Goal: Task Accomplishment & Management: Manage account settings

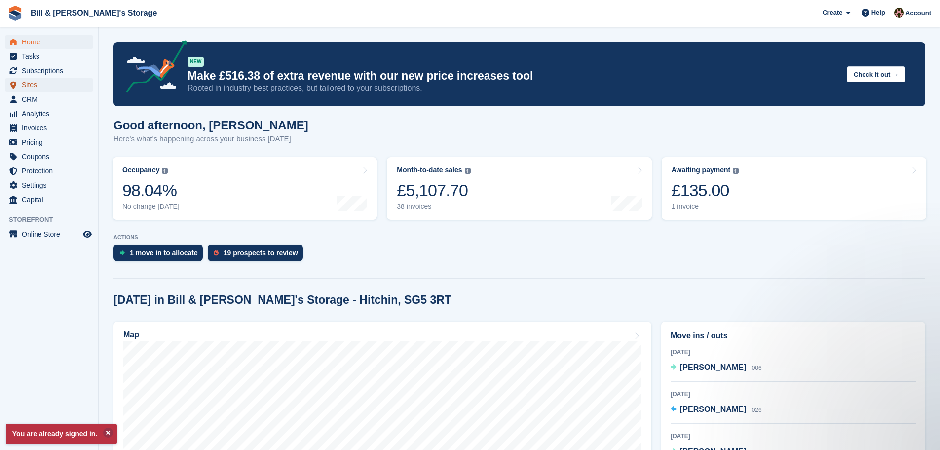
click at [39, 88] on span "Sites" at bounding box center [51, 85] width 59 height 14
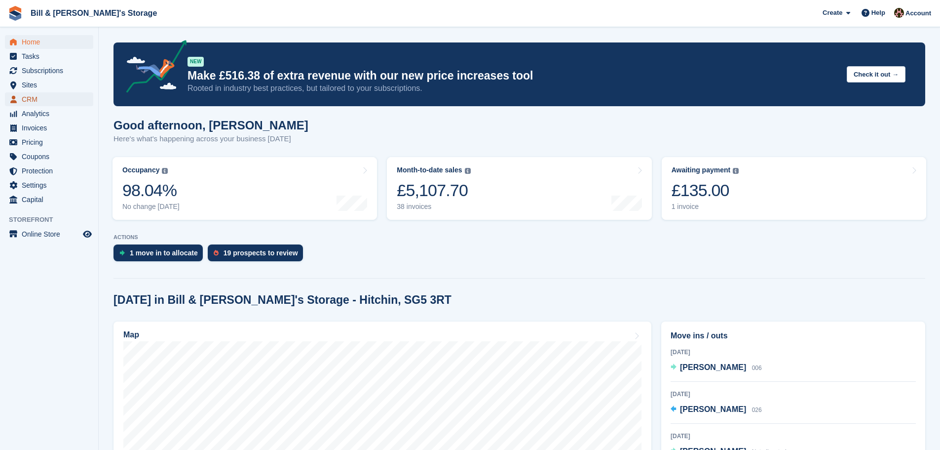
click at [35, 100] on span "CRM" at bounding box center [51, 99] width 59 height 14
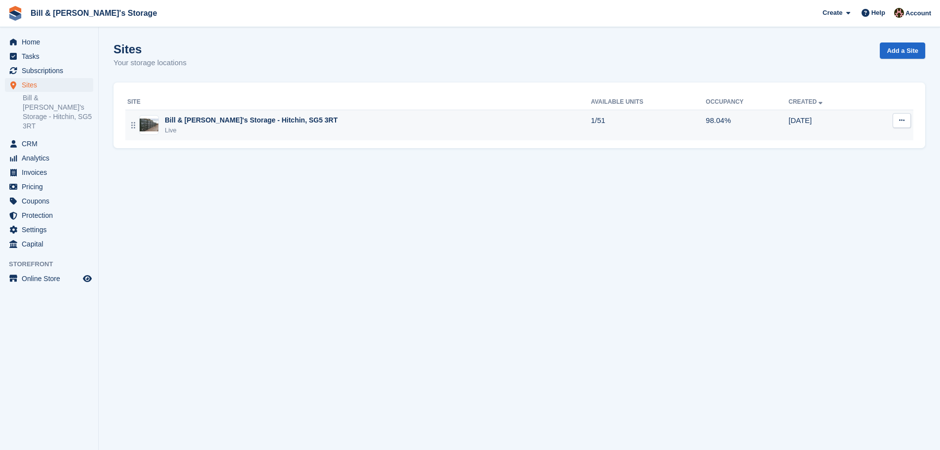
click at [204, 118] on div "Bill & [PERSON_NAME]'s Storage - Hitchin, SG5 3RT" at bounding box center [251, 120] width 173 height 10
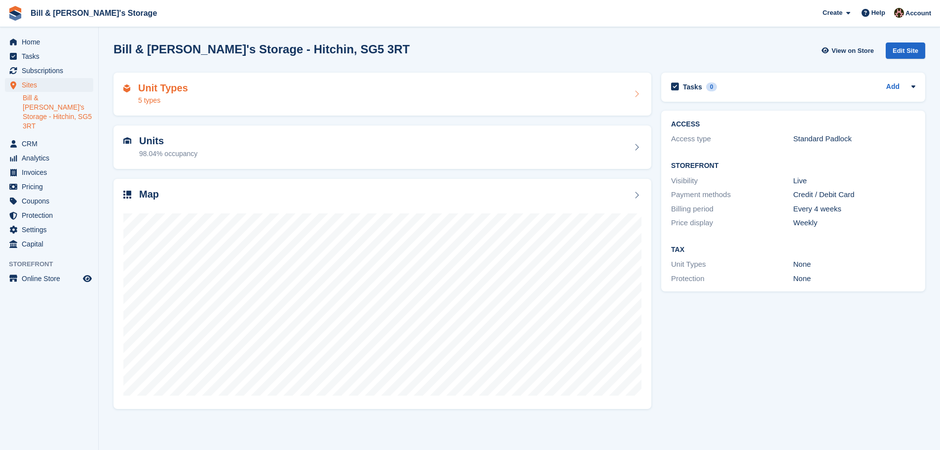
click at [210, 100] on div "Unit Types 5 types" at bounding box center [382, 94] width 518 height 24
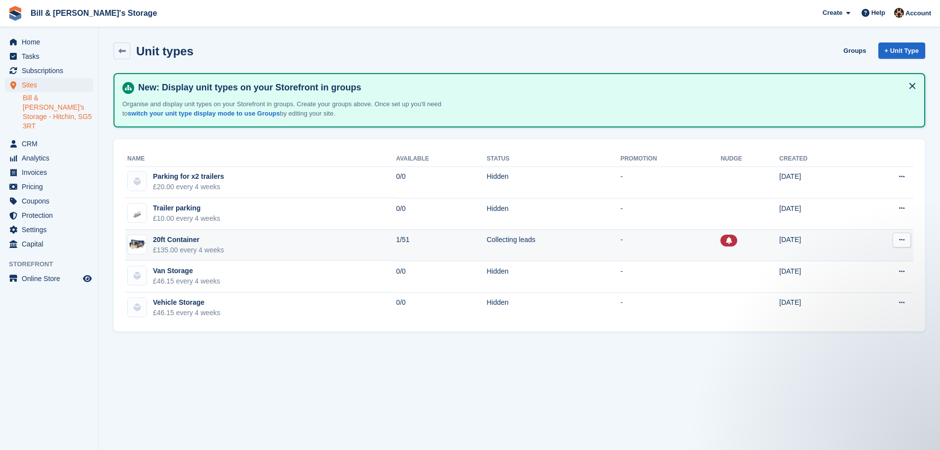
click at [337, 241] on td "20ft Container £135.00 every 4 weeks" at bounding box center [260, 246] width 271 height 32
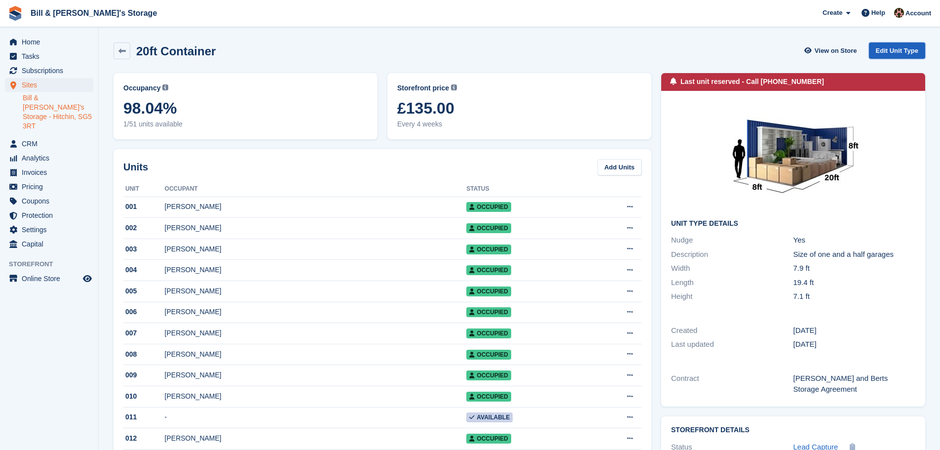
click at [906, 55] on link "Edit Unit Type" at bounding box center [897, 50] width 56 height 16
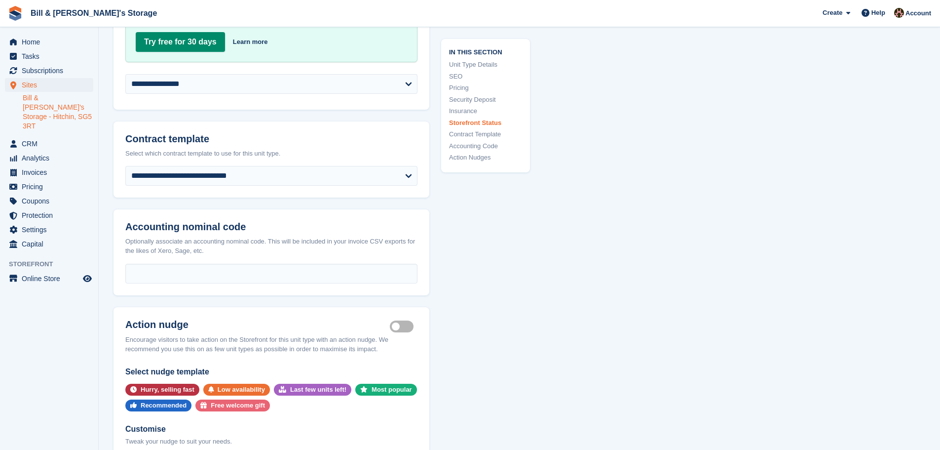
scroll to position [1580, 0]
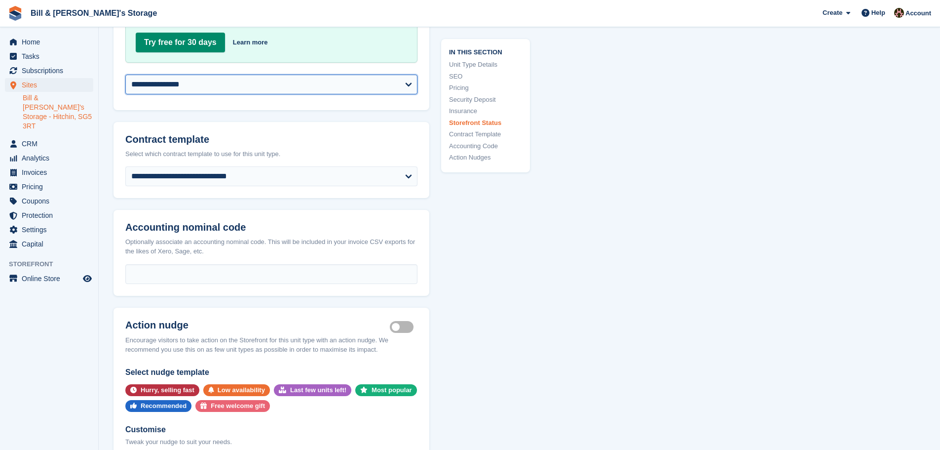
click at [205, 79] on select "**********" at bounding box center [271, 85] width 292 height 20
select select "********"
click at [125, 75] on select "**********" at bounding box center [271, 85] width 292 height 20
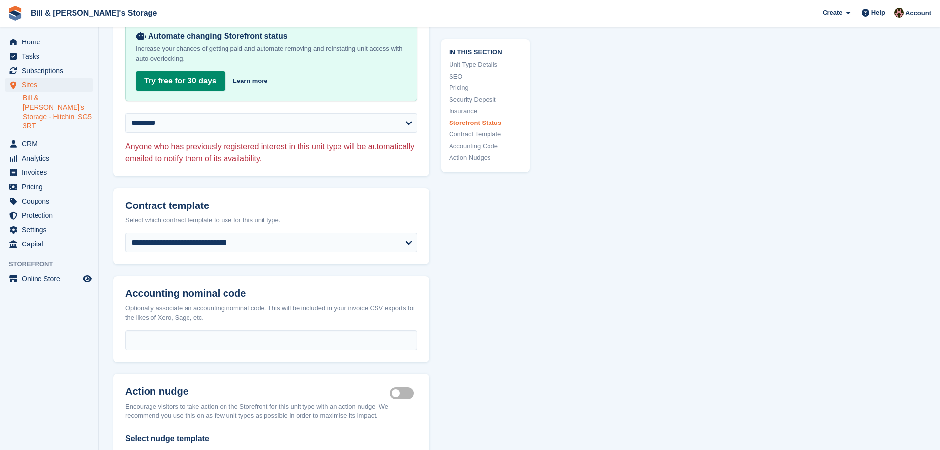
scroll to position [1826, 0]
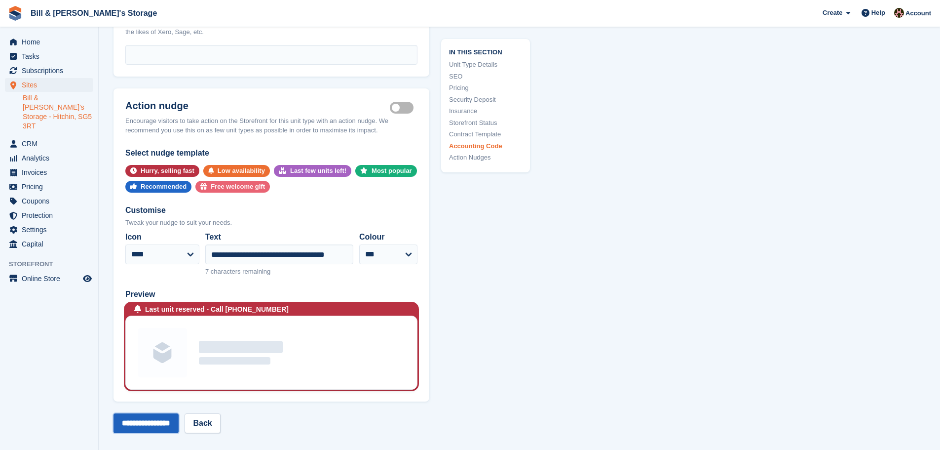
click at [151, 418] on input "**********" at bounding box center [146, 423] width 65 height 20
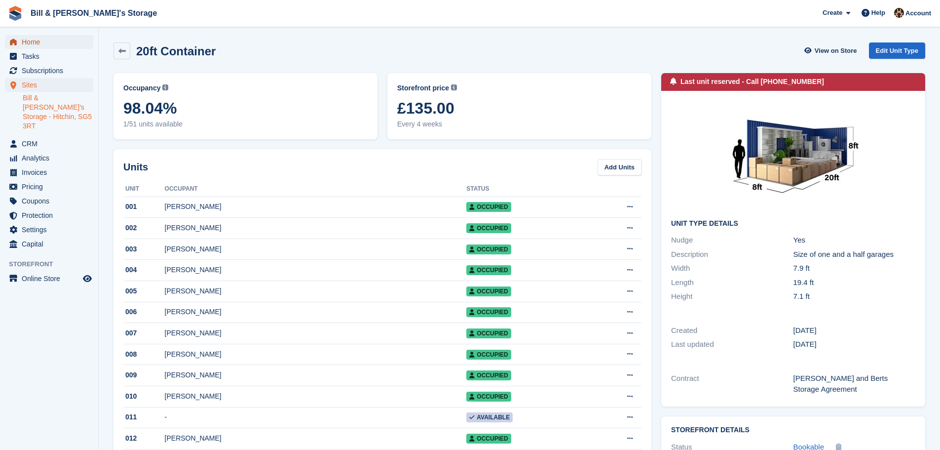
click at [41, 43] on span "Home" at bounding box center [51, 42] width 59 height 14
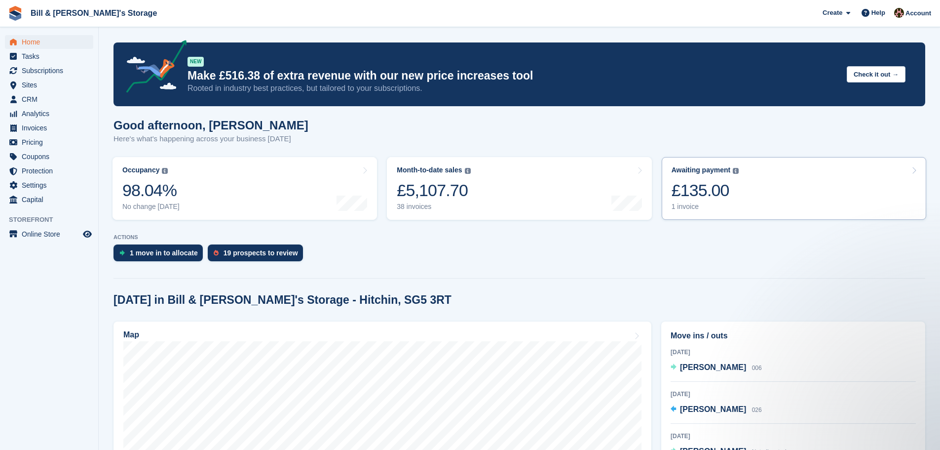
click at [723, 196] on div "£135.00" at bounding box center [706, 190] width 68 height 20
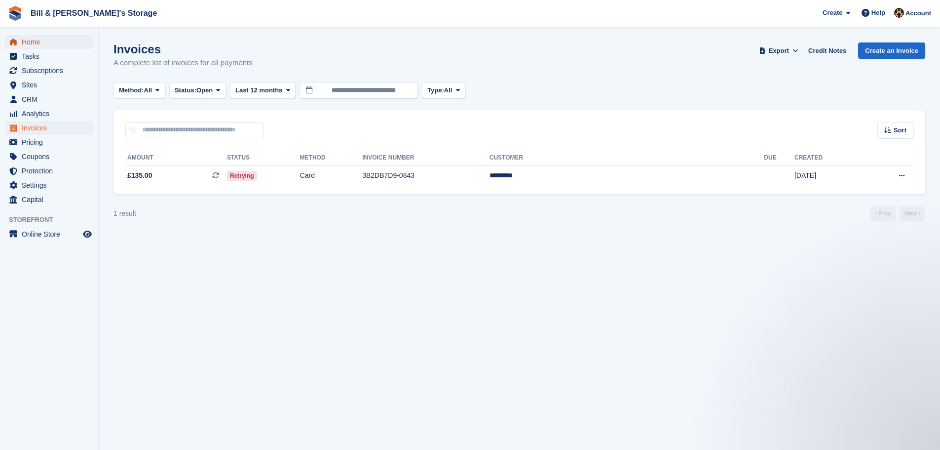
click at [44, 45] on span "Home" at bounding box center [51, 42] width 59 height 14
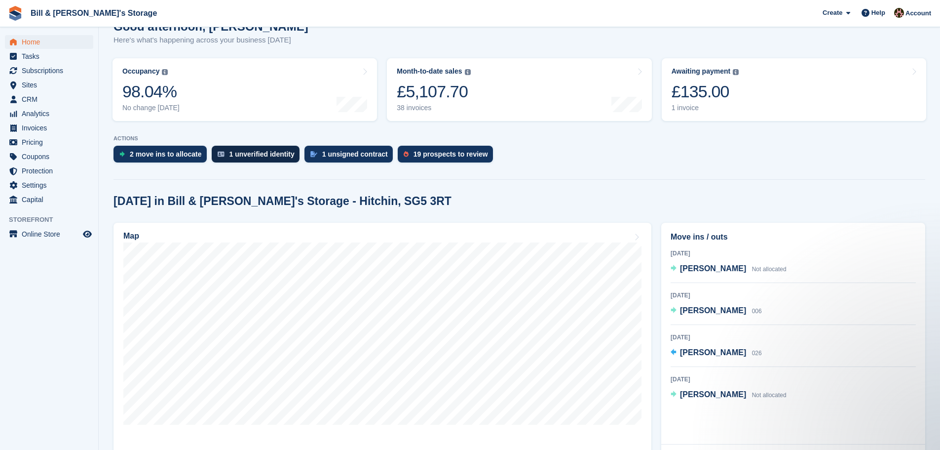
click at [271, 152] on div "1 unverified identity" at bounding box center [262, 154] width 65 height 8
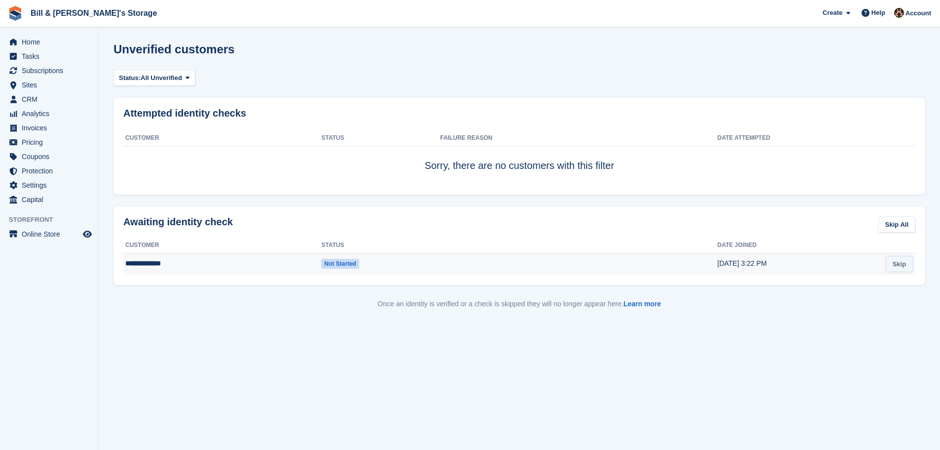
click at [897, 265] on link "Skip" at bounding box center [899, 264] width 27 height 16
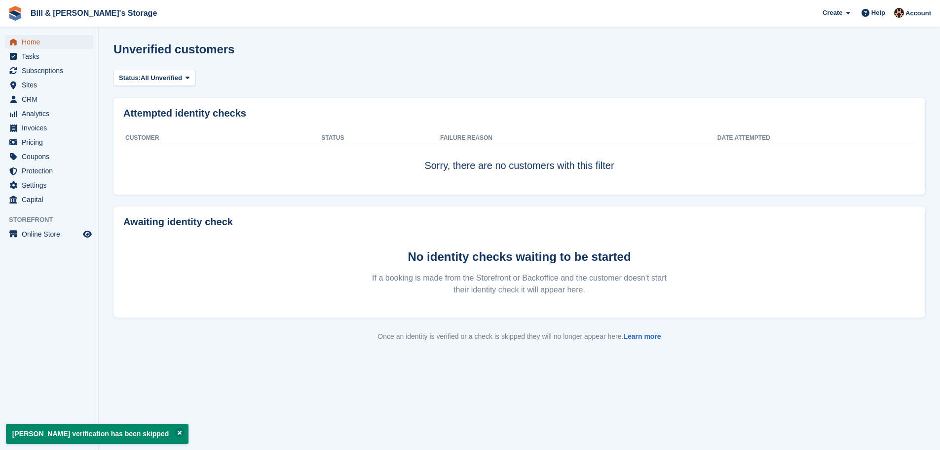
click at [37, 47] on span "Home" at bounding box center [51, 42] width 59 height 14
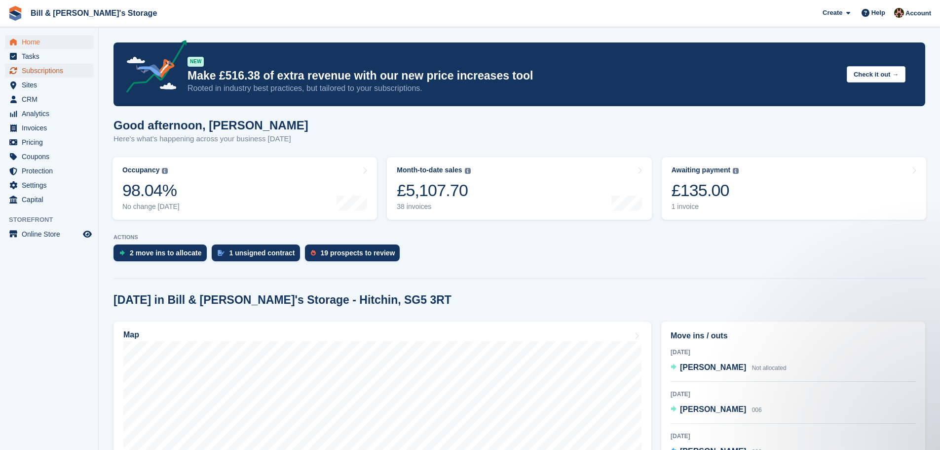
click at [35, 71] on span "Subscriptions" at bounding box center [51, 71] width 59 height 14
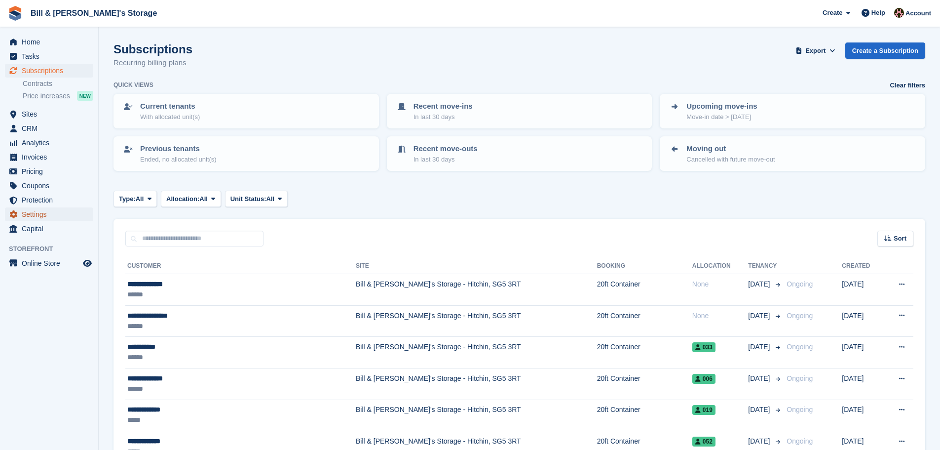
click at [32, 213] on span "Settings" at bounding box center [51, 214] width 59 height 14
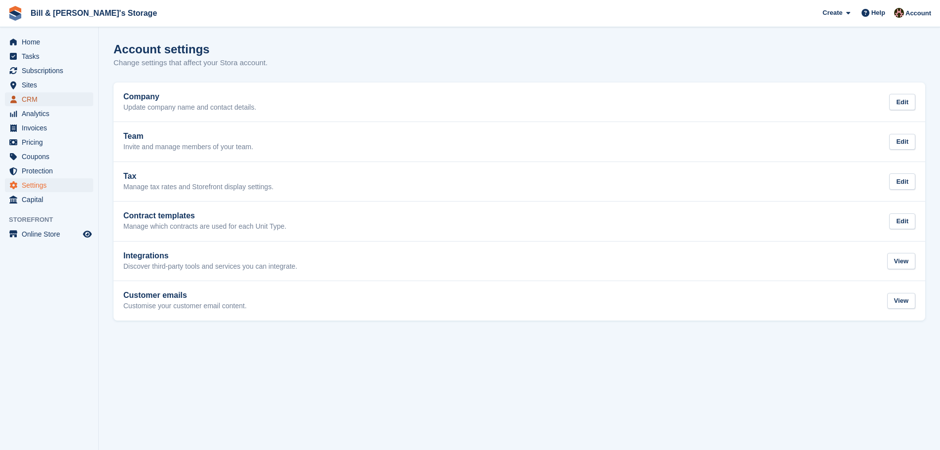
click at [39, 96] on span "CRM" at bounding box center [51, 99] width 59 height 14
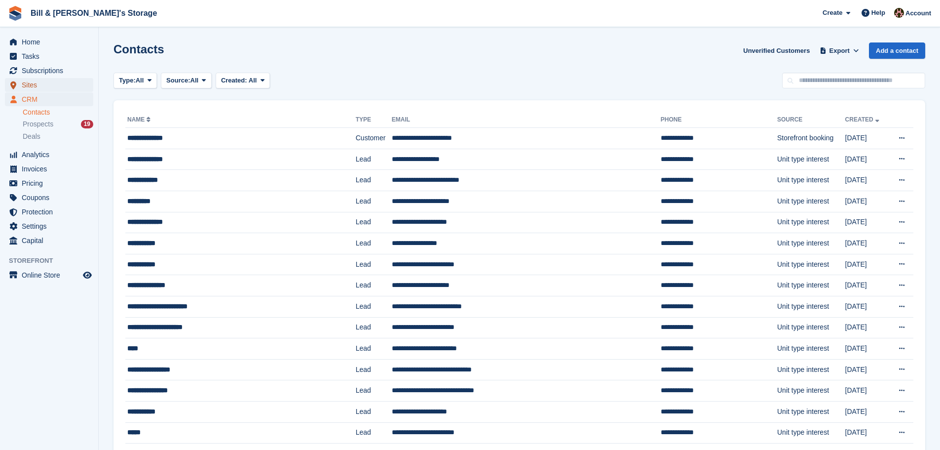
click at [33, 90] on span "Sites" at bounding box center [51, 85] width 59 height 14
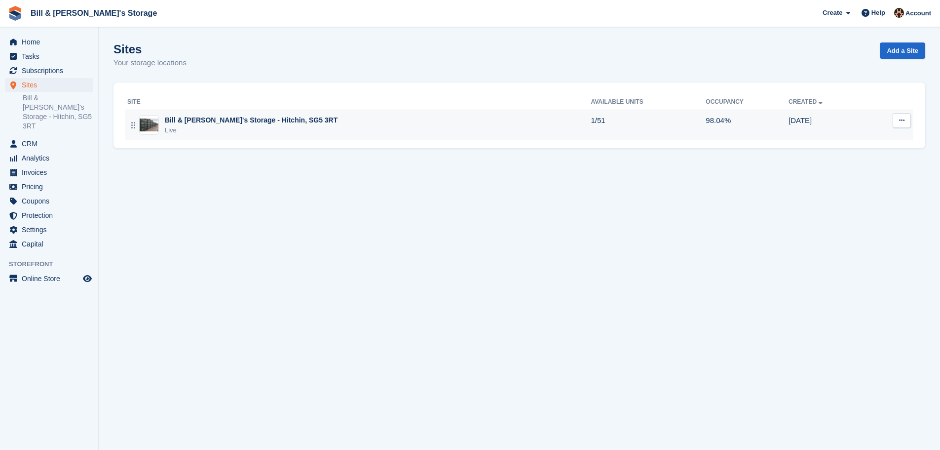
click at [237, 128] on div "Live" at bounding box center [251, 130] width 173 height 10
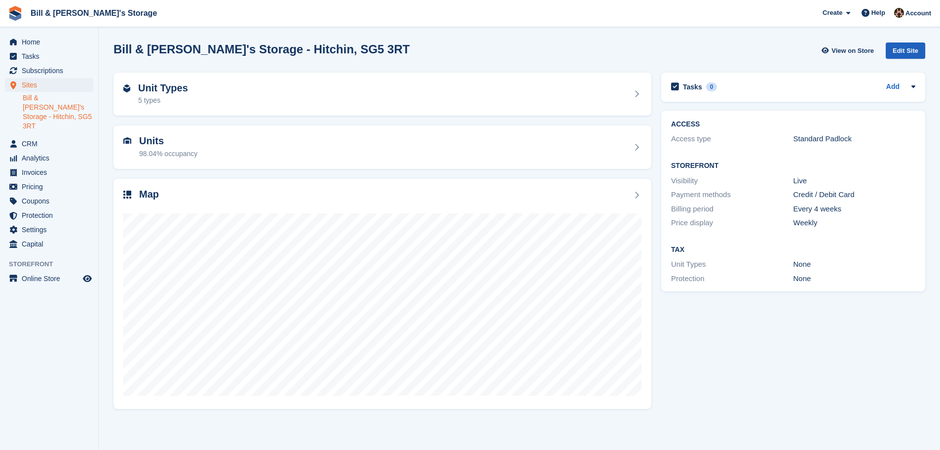
click at [905, 57] on div "Edit Site" at bounding box center [905, 50] width 39 height 16
click at [204, 107] on div "Unit Types 5 types" at bounding box center [383, 94] width 538 height 43
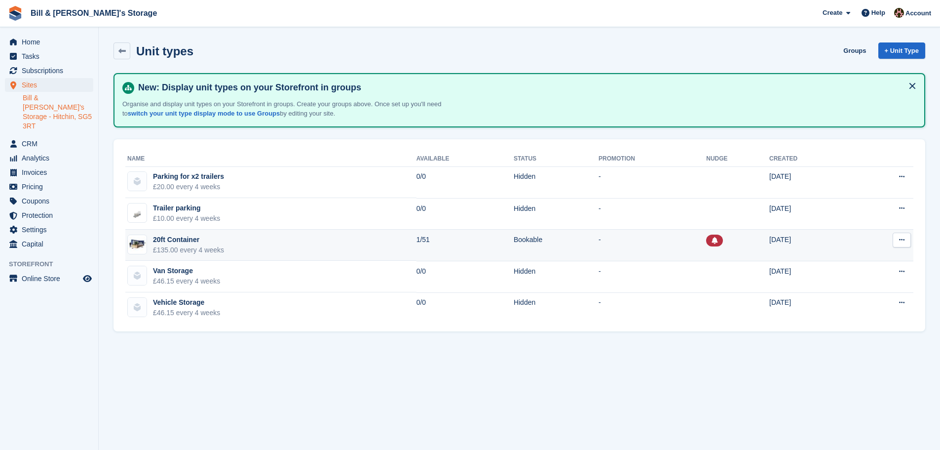
click at [245, 236] on td "20ft Container £135.00 every 4 weeks" at bounding box center [270, 246] width 291 height 32
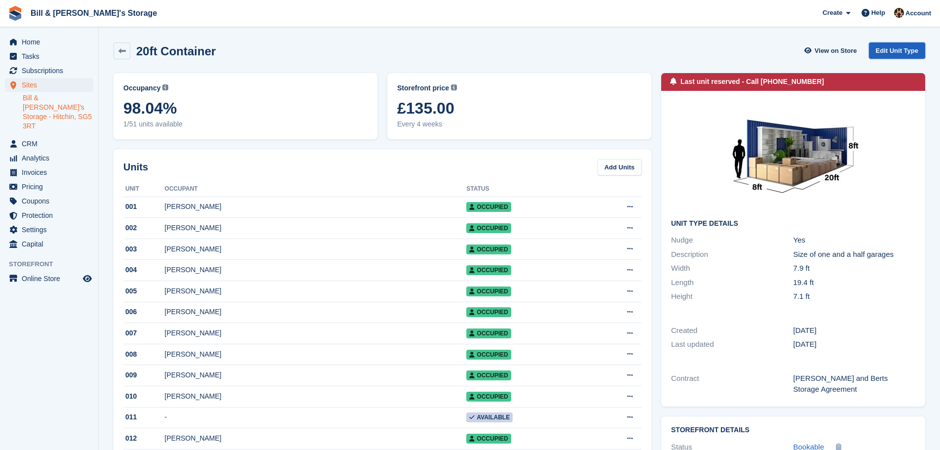
click at [896, 53] on link "Edit Unit Type" at bounding box center [897, 50] width 56 height 16
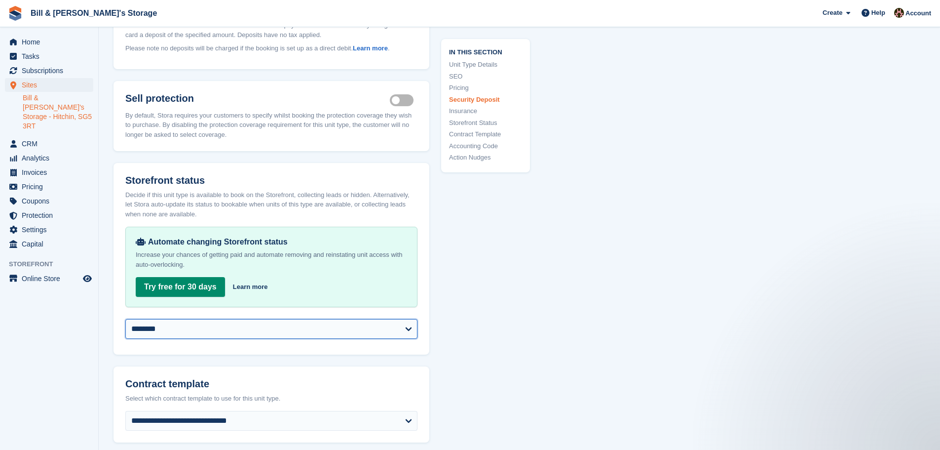
click at [165, 329] on select "**********" at bounding box center [271, 329] width 292 height 20
select select "**********"
click at [125, 319] on select "**********" at bounding box center [271, 329] width 292 height 20
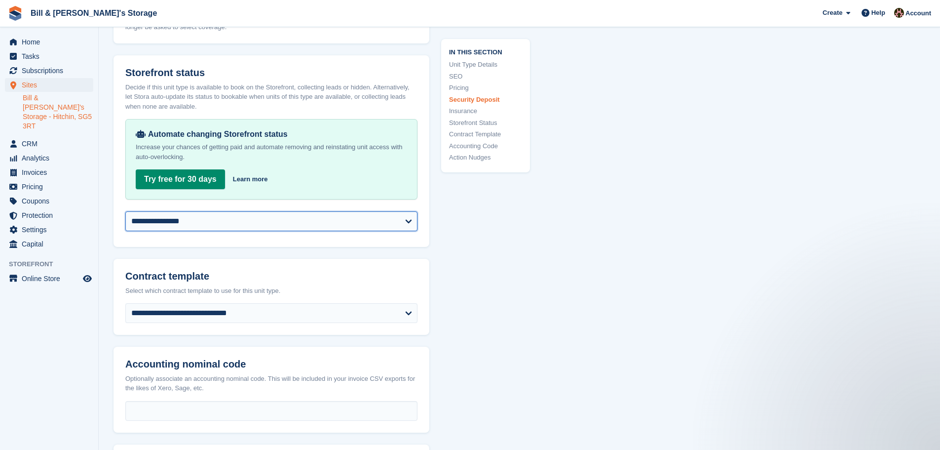
scroll to position [1631, 0]
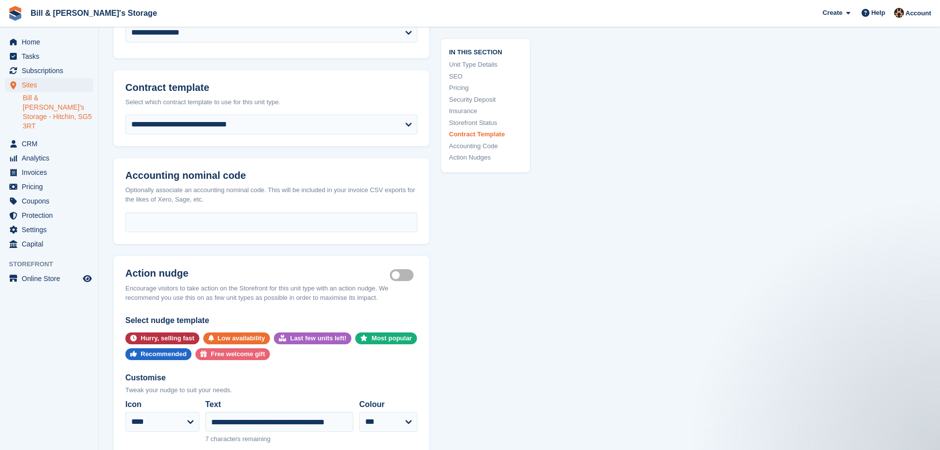
click at [400, 274] on label "Is active" at bounding box center [404, 274] width 28 height 1
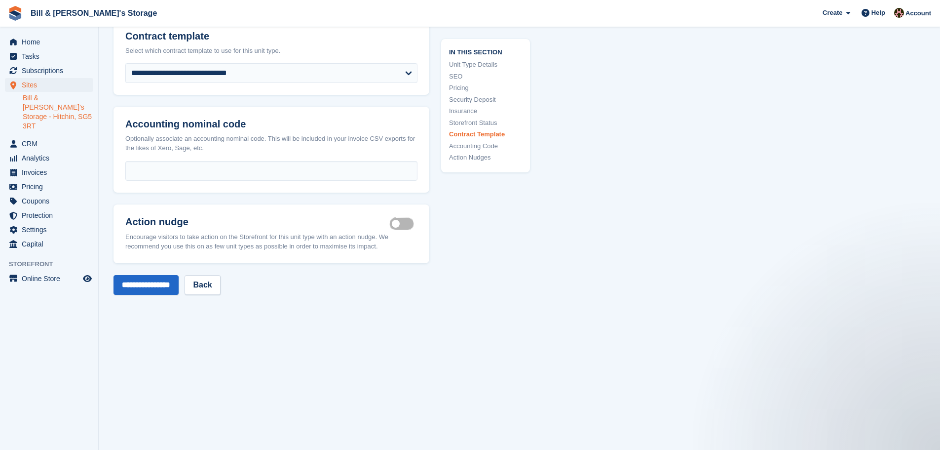
scroll to position [1772, 0]
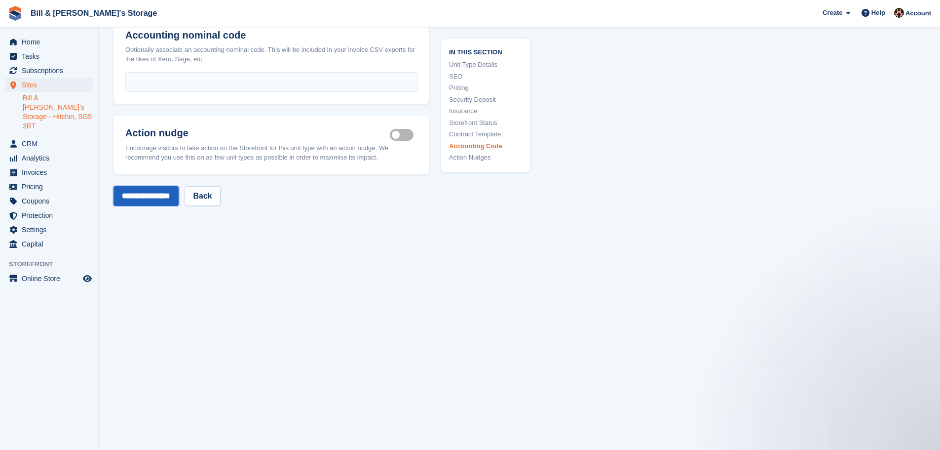
click at [137, 197] on input "**********" at bounding box center [146, 196] width 65 height 20
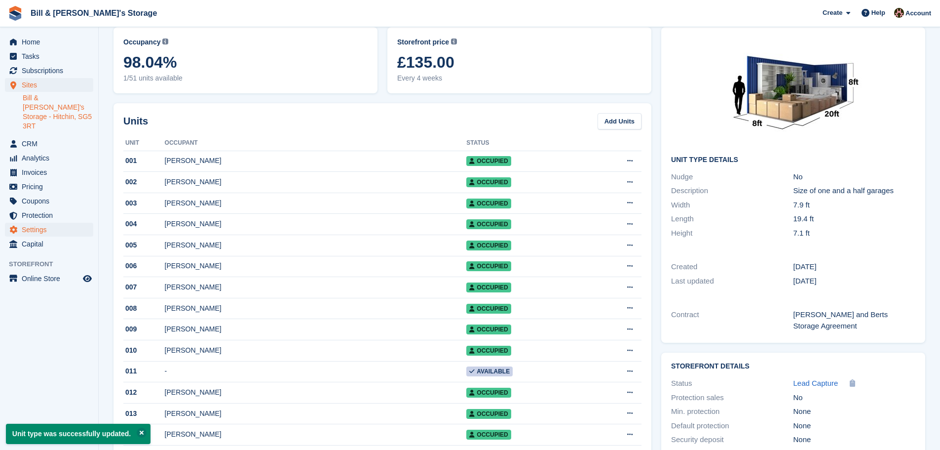
scroll to position [1, 0]
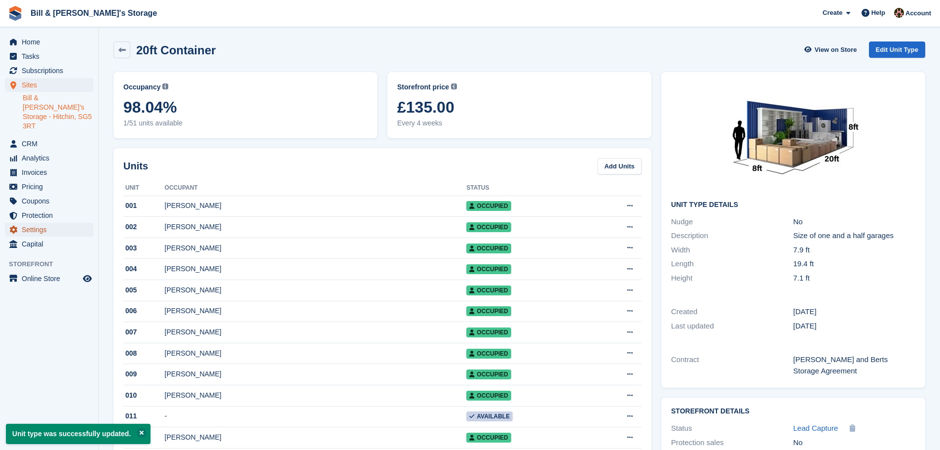
click at [54, 223] on span "Settings" at bounding box center [51, 230] width 59 height 14
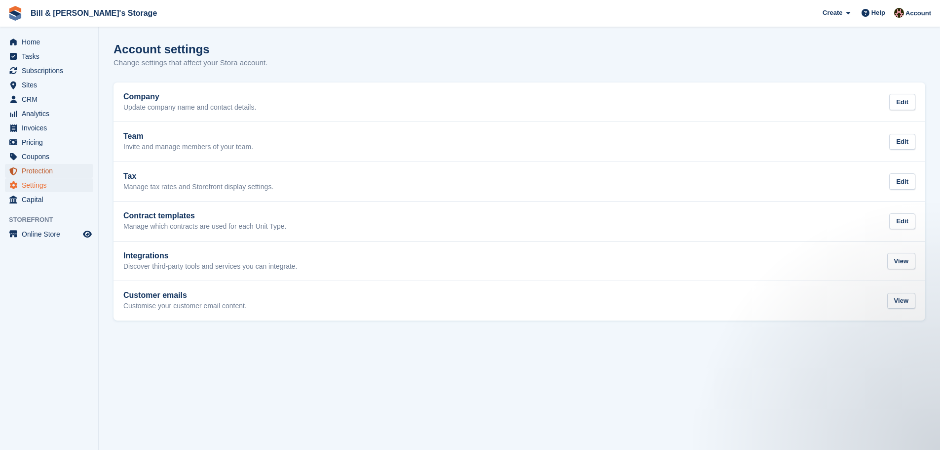
click at [26, 165] on span "Protection" at bounding box center [51, 171] width 59 height 14
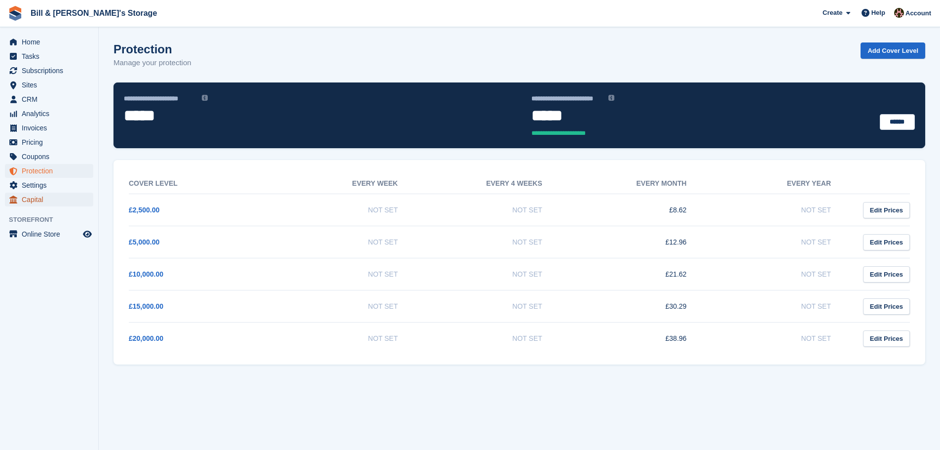
click at [29, 196] on span "Capital" at bounding box center [51, 200] width 59 height 14
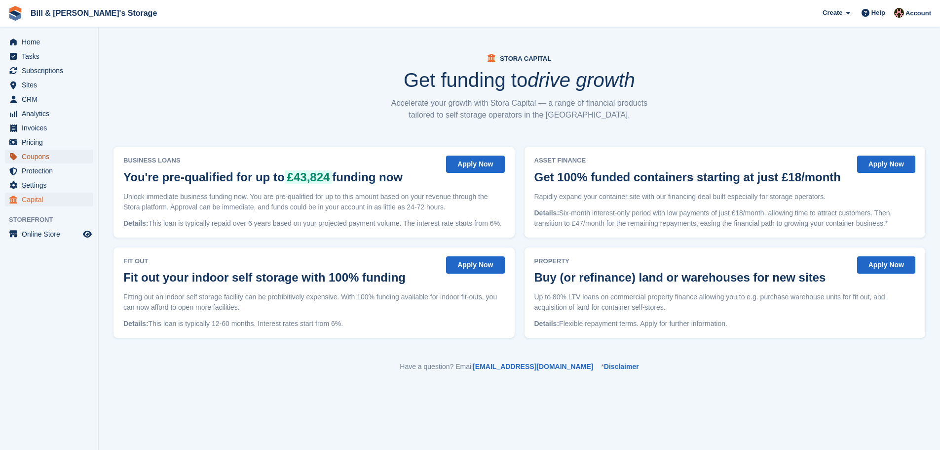
click at [36, 159] on span "Coupons" at bounding box center [51, 157] width 59 height 14
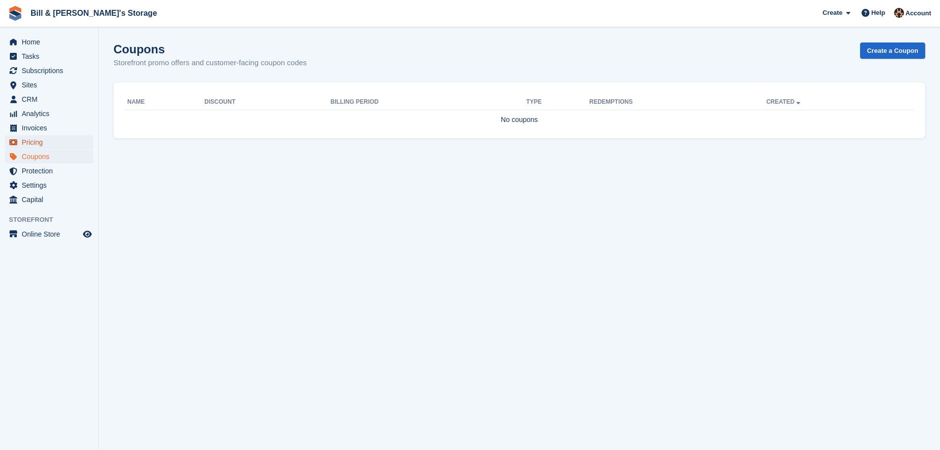
click at [41, 142] on span "Pricing" at bounding box center [51, 142] width 59 height 14
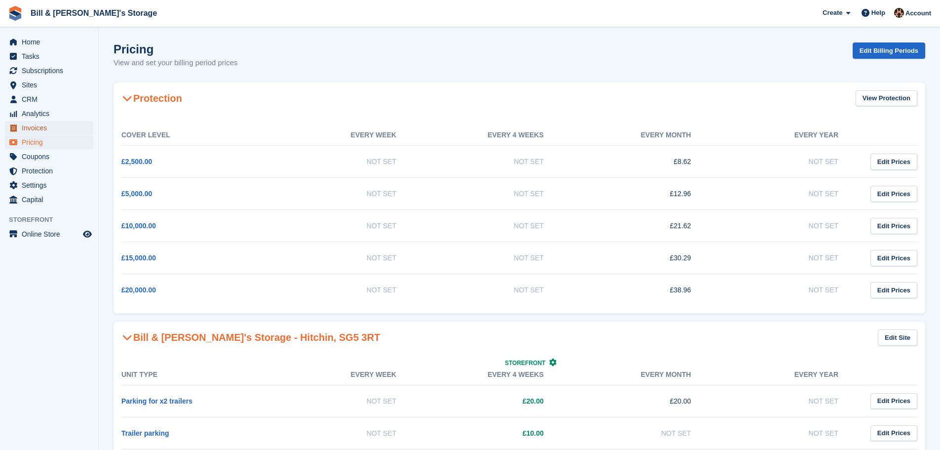
drag, startPoint x: 42, startPoint y: 140, endPoint x: 48, endPoint y: 127, distance: 14.6
click at [48, 127] on span "Invoices" at bounding box center [51, 128] width 59 height 14
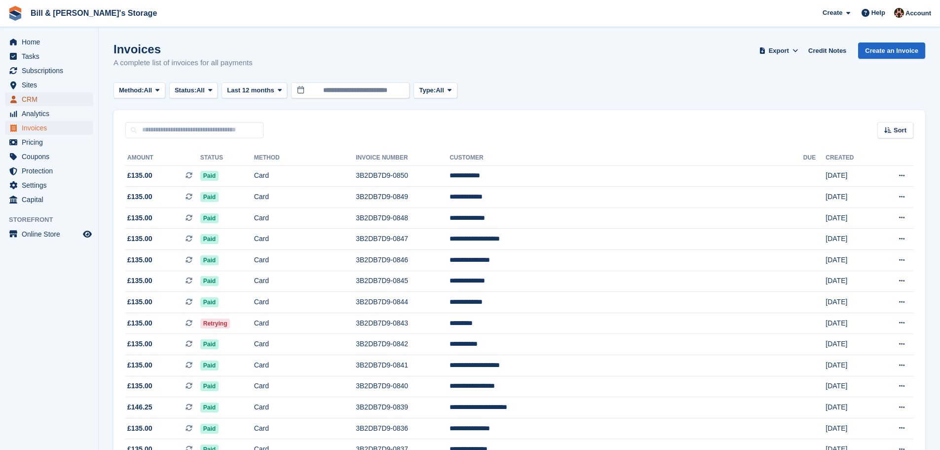
click at [44, 98] on span "CRM" at bounding box center [51, 99] width 59 height 14
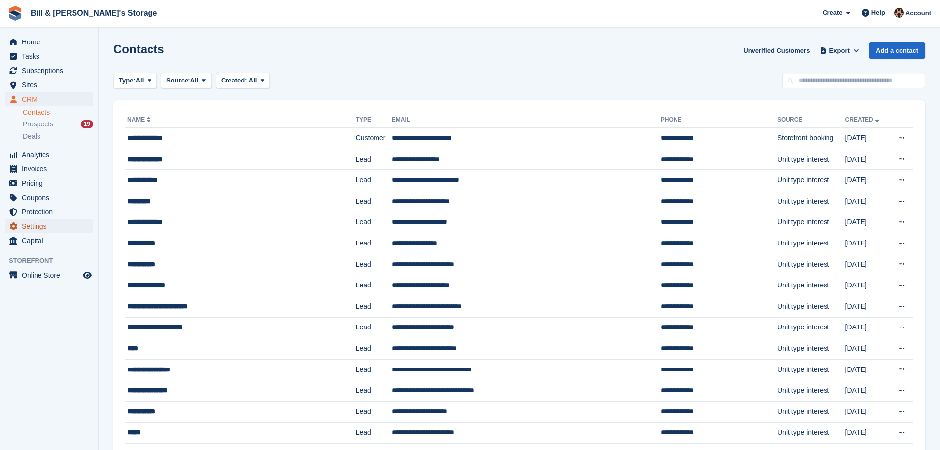
click at [37, 228] on span "Settings" at bounding box center [51, 226] width 59 height 14
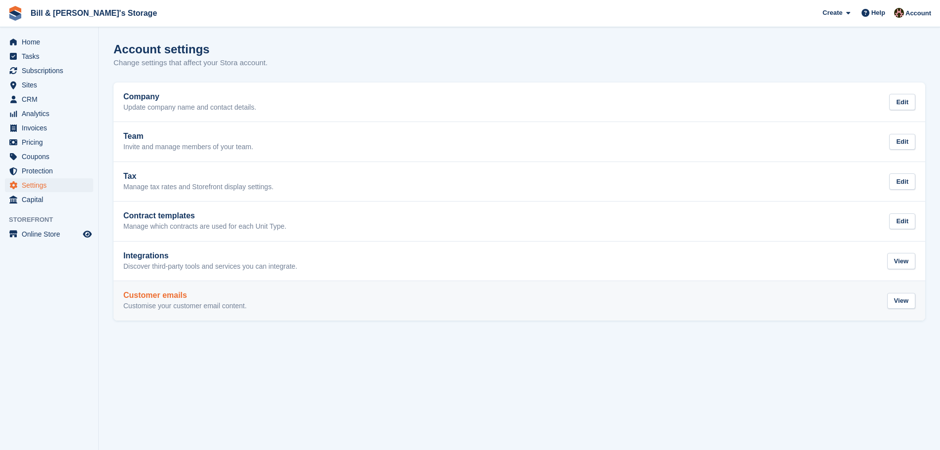
click at [195, 310] on link "Customer emails Customise your customer email content. View" at bounding box center [520, 300] width 812 height 39
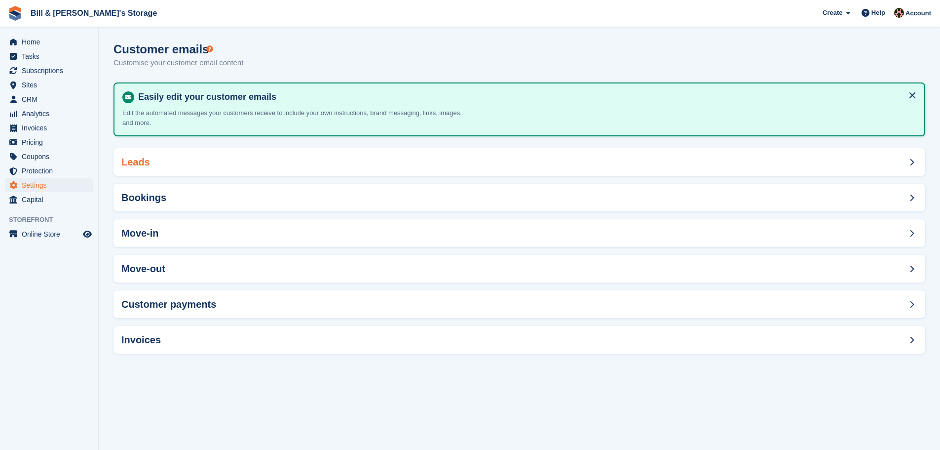
click at [159, 172] on div "Leads" at bounding box center [520, 162] width 812 height 28
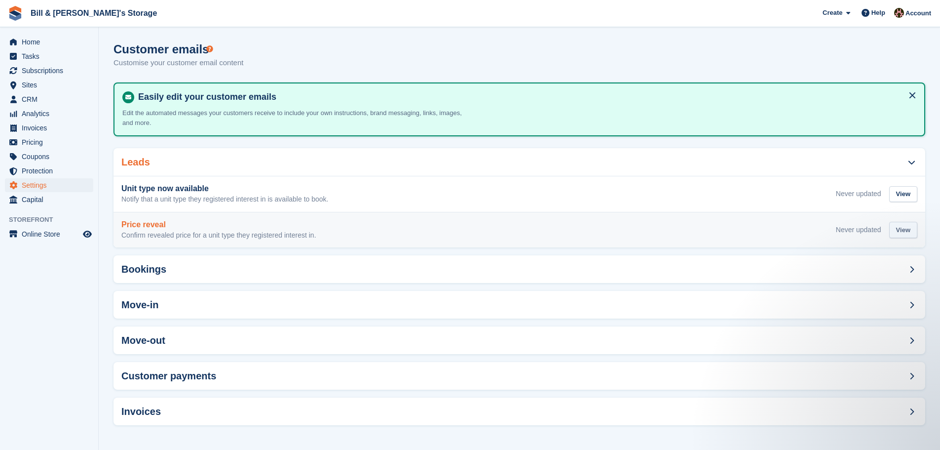
click at [901, 230] on div "View" at bounding box center [903, 230] width 28 height 16
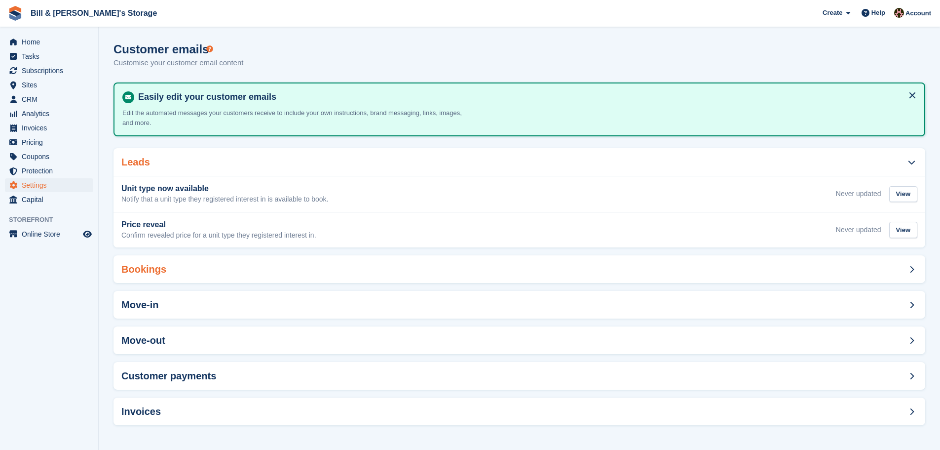
click at [196, 269] on div "Bookings" at bounding box center [520, 269] width 812 height 28
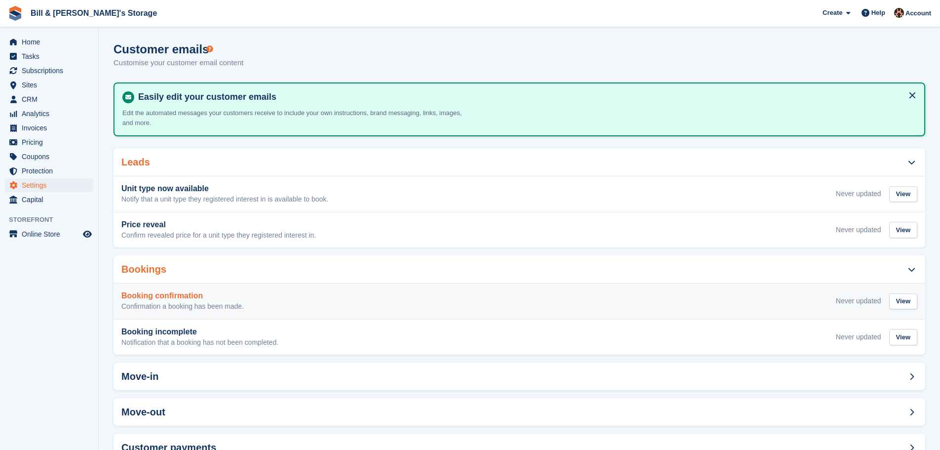
click at [193, 302] on p "Confirmation a booking has been made." at bounding box center [182, 306] width 122 height 9
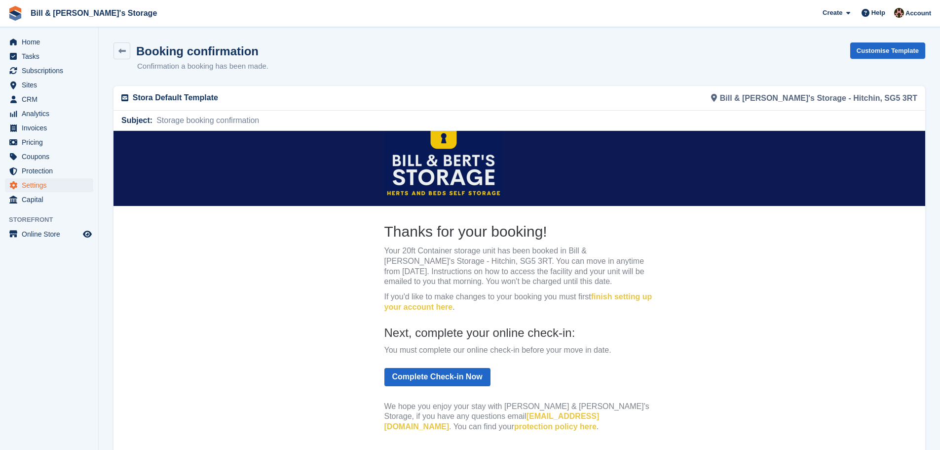
scroll to position [29, 0]
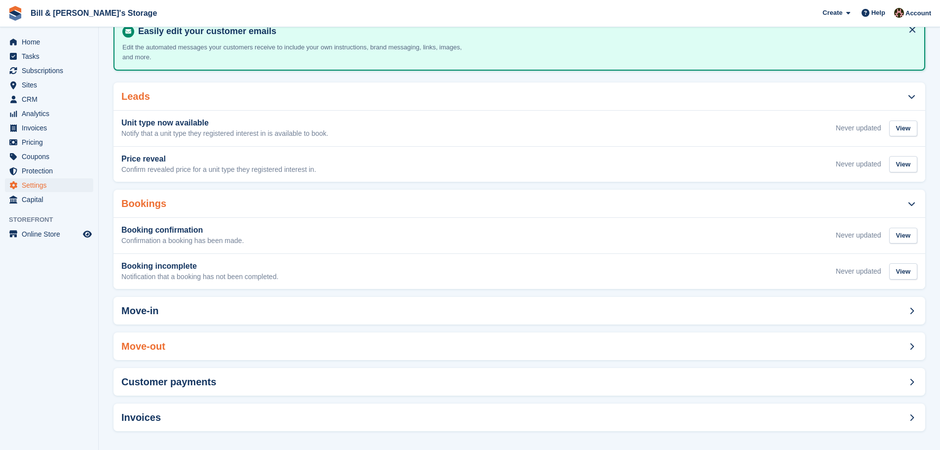
scroll to position [70, 0]
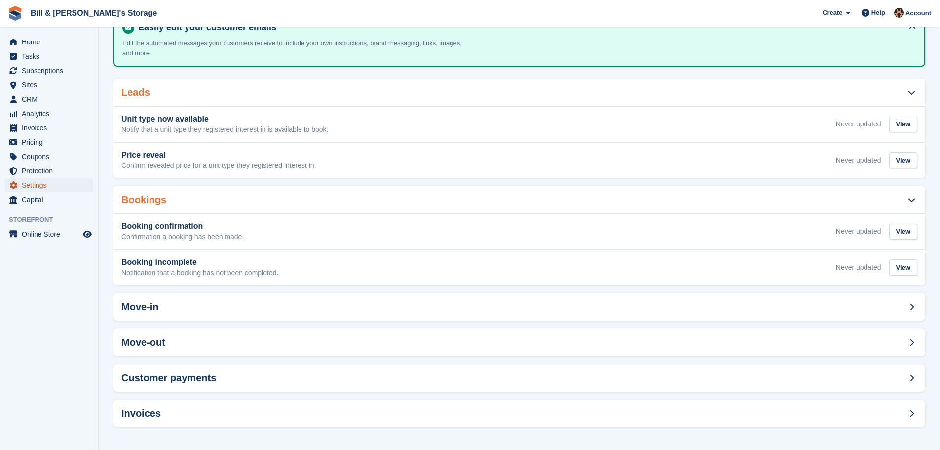
click at [42, 180] on span "Settings" at bounding box center [51, 185] width 59 height 14
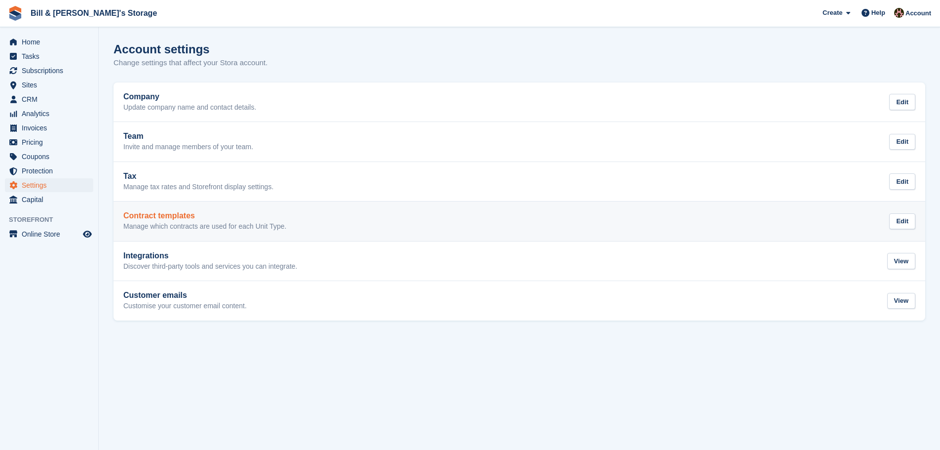
click at [203, 224] on p "Manage which contracts are used for each Unit Type." at bounding box center [204, 226] width 163 height 9
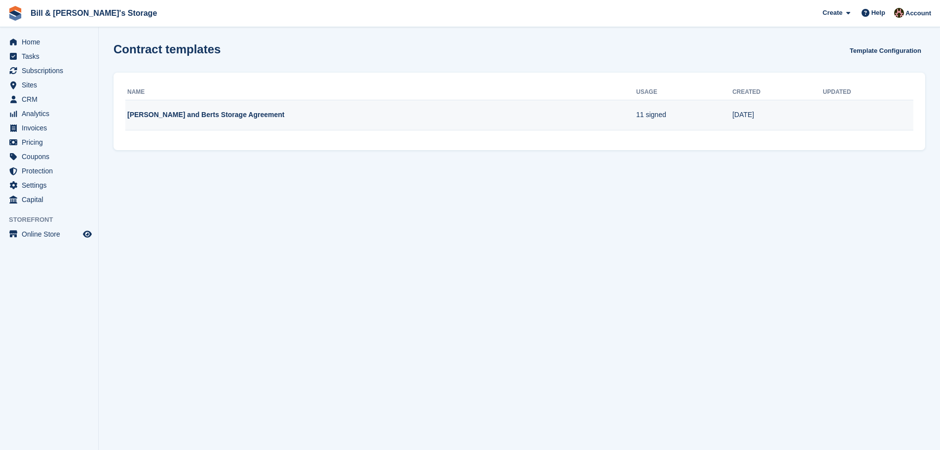
click at [656, 116] on td "11 signed" at bounding box center [684, 115] width 96 height 31
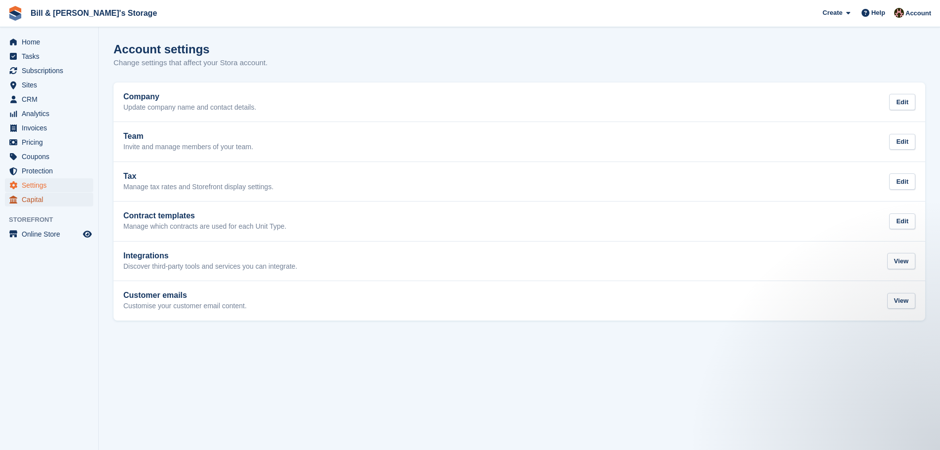
click at [41, 196] on span "Capital" at bounding box center [51, 200] width 59 height 14
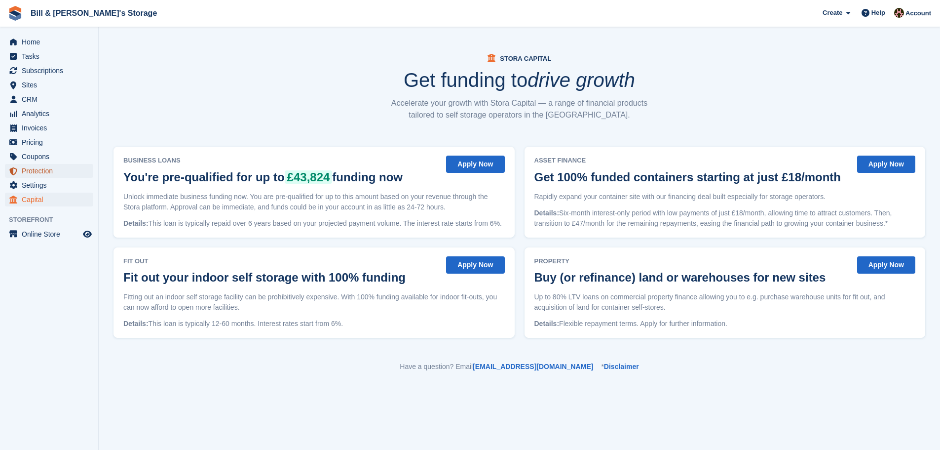
click at [41, 175] on span "Protection" at bounding box center [51, 171] width 59 height 14
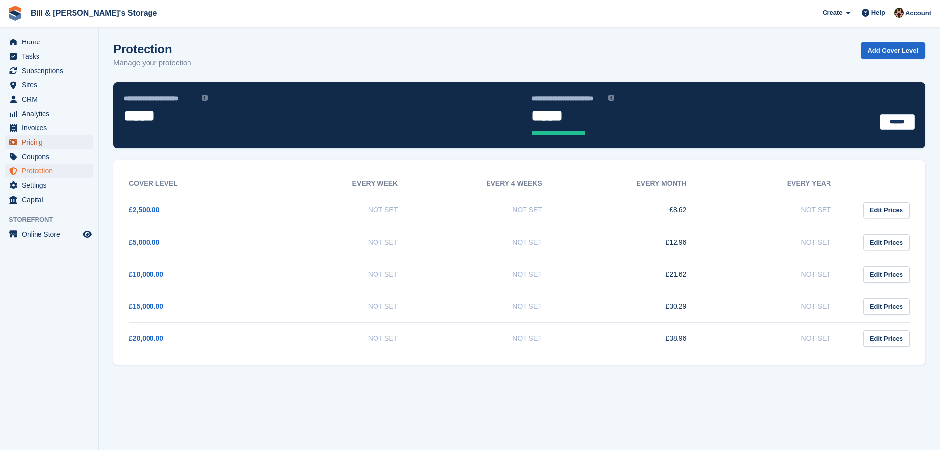
click at [38, 145] on span "Pricing" at bounding box center [51, 142] width 59 height 14
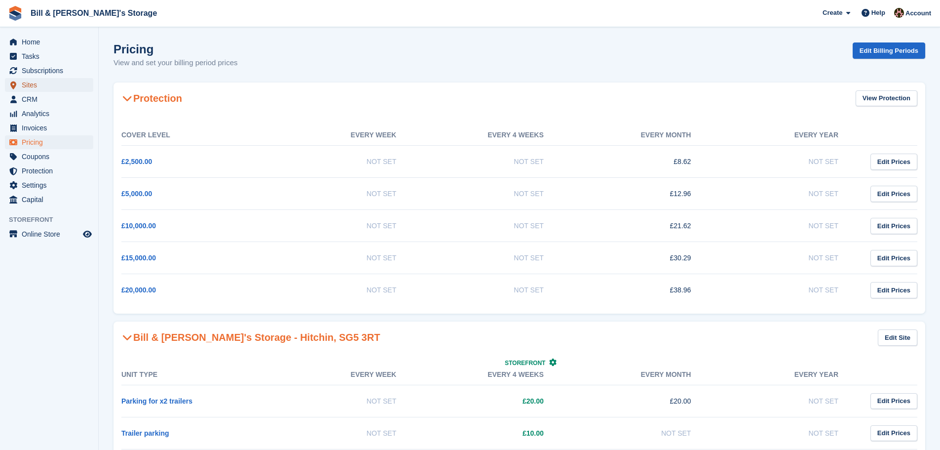
click at [41, 85] on span "Sites" at bounding box center [51, 85] width 59 height 14
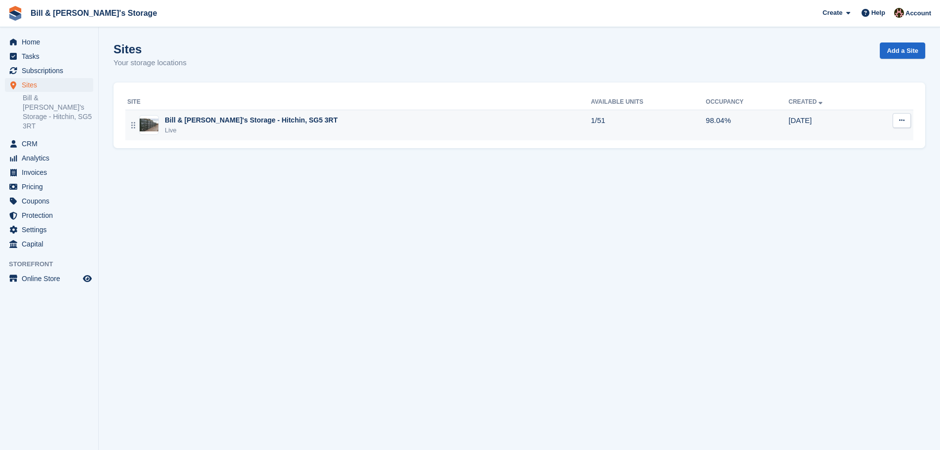
click at [179, 119] on div "Bill & [PERSON_NAME]'s Storage - Hitchin, SG5 3RT" at bounding box center [251, 120] width 173 height 10
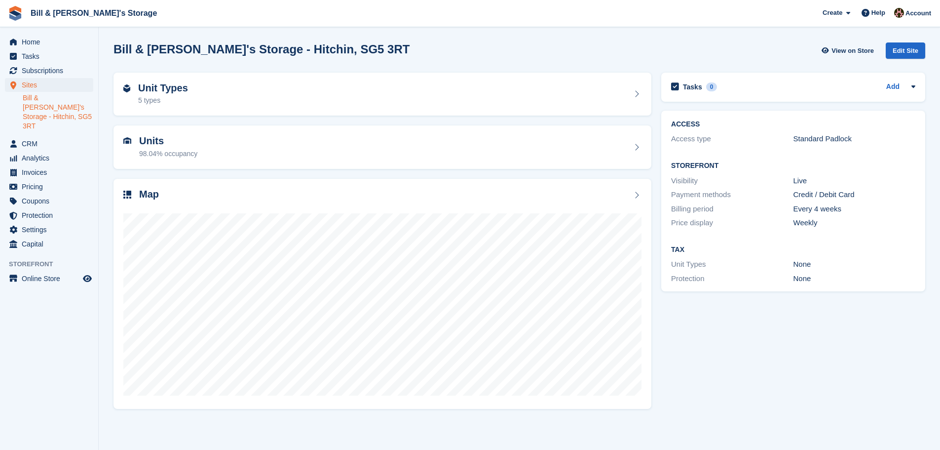
click at [913, 59] on link "Edit Site" at bounding box center [905, 52] width 39 height 20
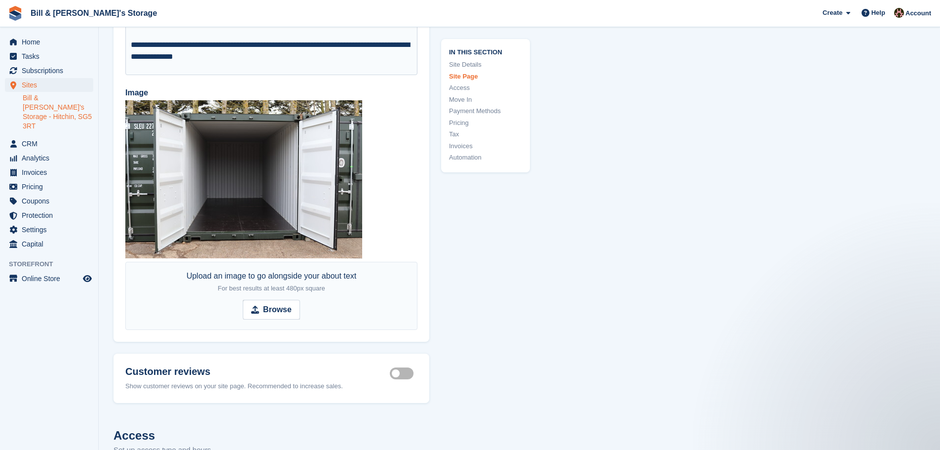
scroll to position [1549, 0]
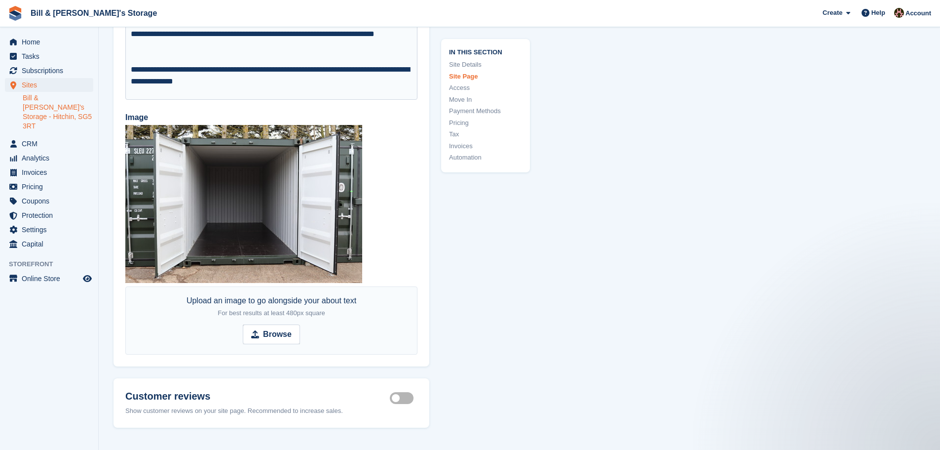
click at [38, 275] on aside "Home Tasks Subscriptions Subscriptions Subscriptions Contracts Price increases …" at bounding box center [49, 227] width 98 height 400
click at [52, 271] on span "Online Store" at bounding box center [51, 278] width 59 height 14
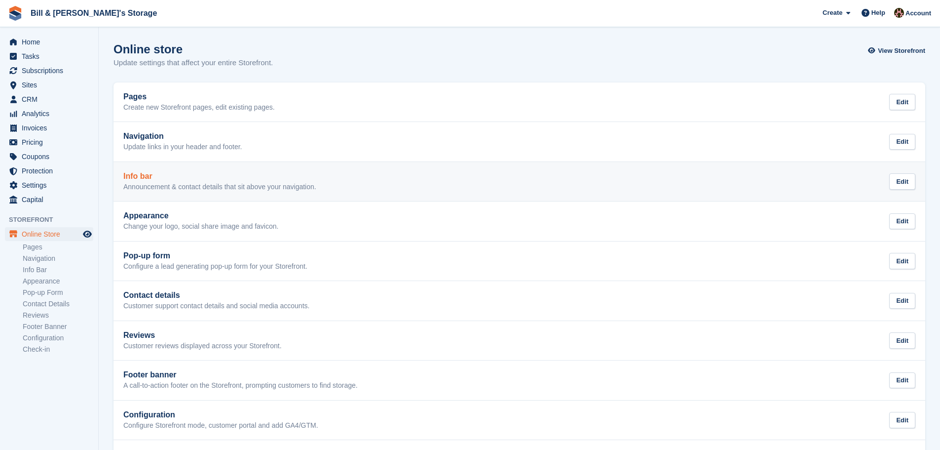
click at [173, 171] on link "Info bar Announcement & contact details that sit above your navigation. Edit" at bounding box center [520, 181] width 812 height 39
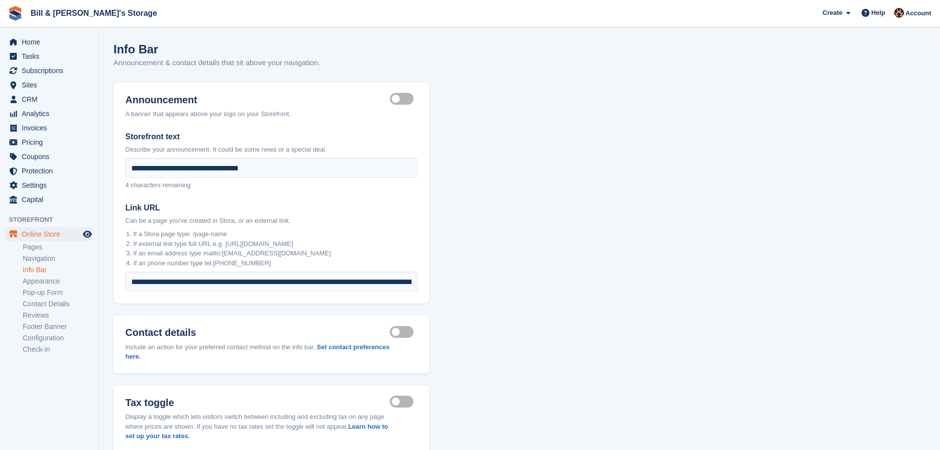
click at [400, 100] on label "Announcement visible" at bounding box center [404, 98] width 28 height 1
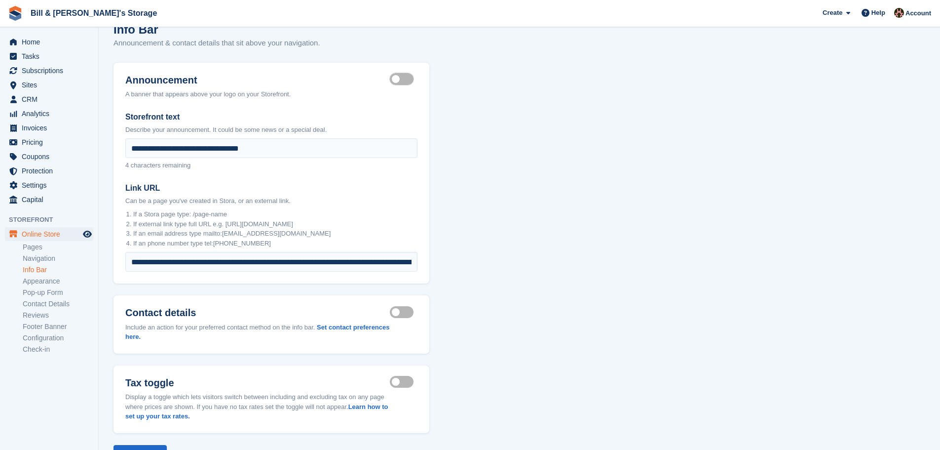
scroll to position [61, 0]
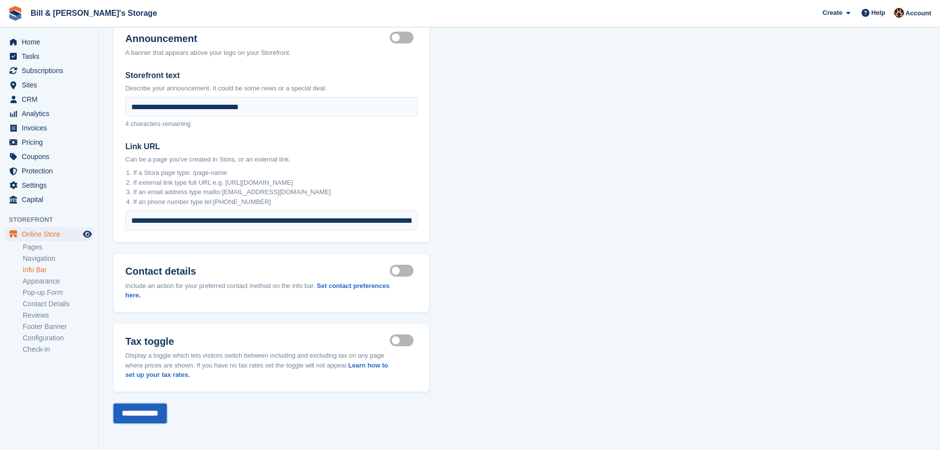
click at [142, 413] on input "**********" at bounding box center [140, 413] width 53 height 20
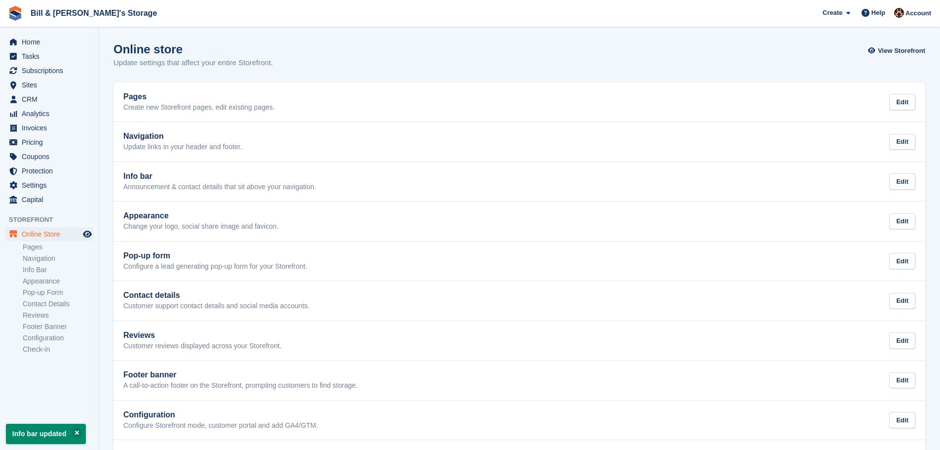
click at [29, 49] on ul "Home" at bounding box center [49, 42] width 98 height 14
click at [29, 46] on span "Home" at bounding box center [51, 42] width 59 height 14
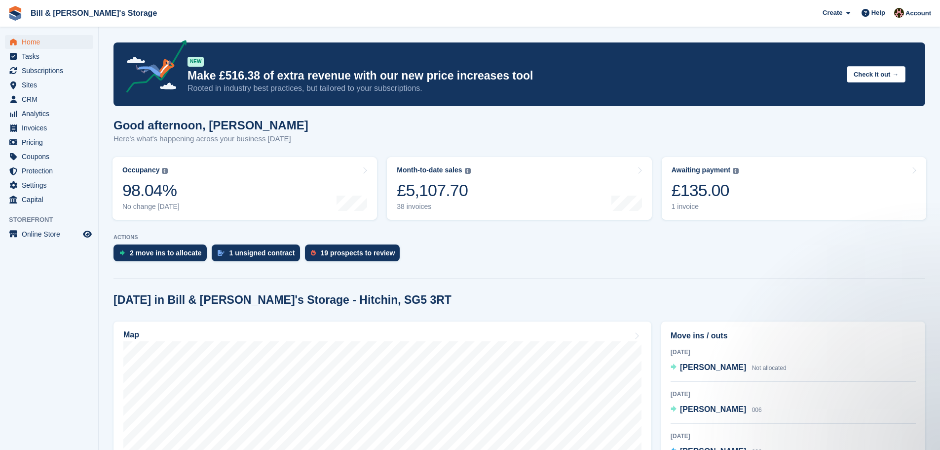
click at [641, 286] on section "NEW Make £516.38 of extra revenue with our new price increases tool Rooted in i…" at bounding box center [520, 407] width 842 height 815
click at [36, 41] on span "Home" at bounding box center [51, 42] width 59 height 14
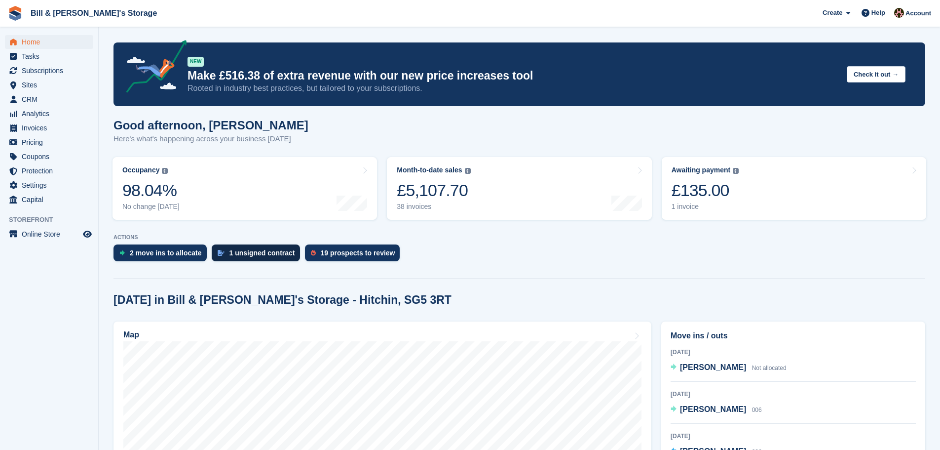
click at [230, 254] on div "1 unsigned contract" at bounding box center [263, 253] width 66 height 8
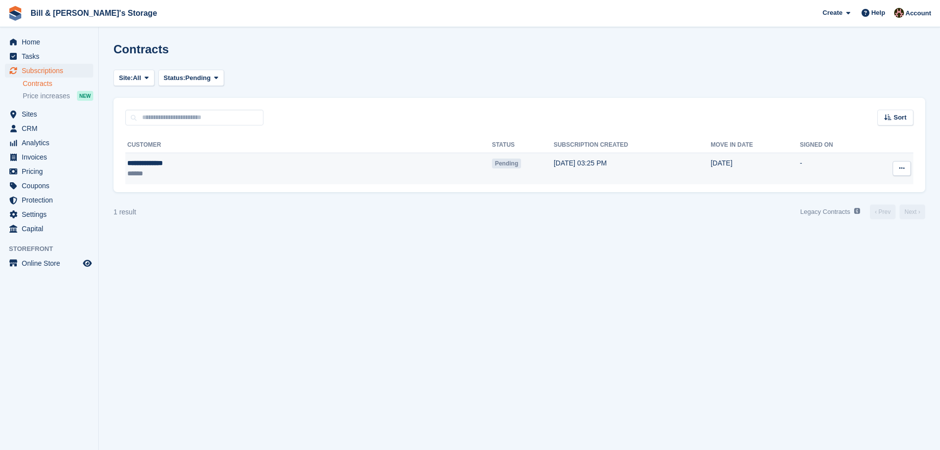
click at [276, 166] on div "**********" at bounding box center [213, 163] width 172 height 10
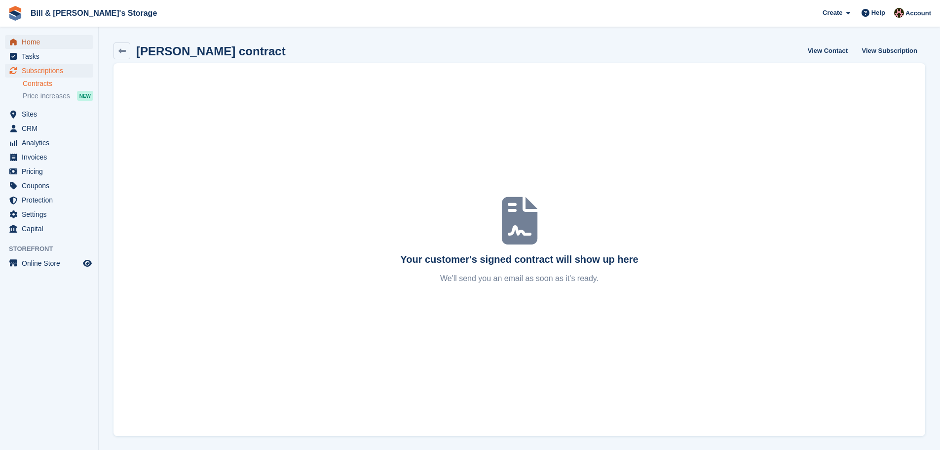
click at [26, 47] on span "Home" at bounding box center [51, 42] width 59 height 14
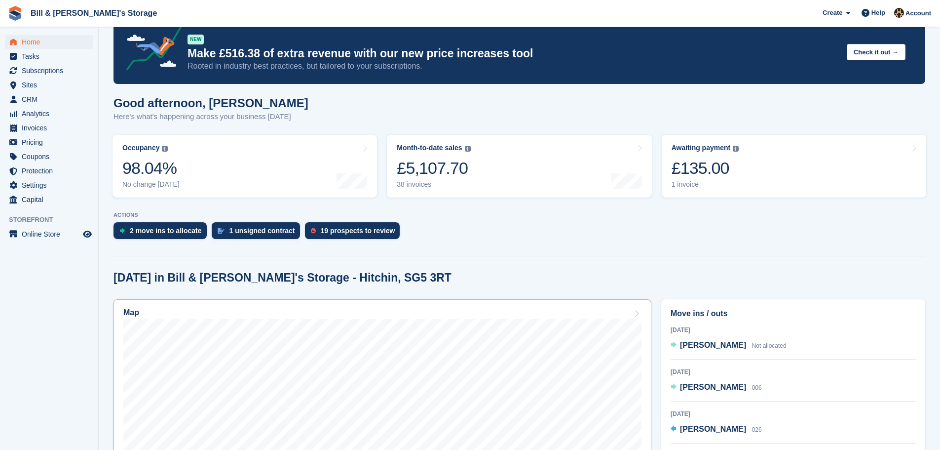
scroll to position [49, 0]
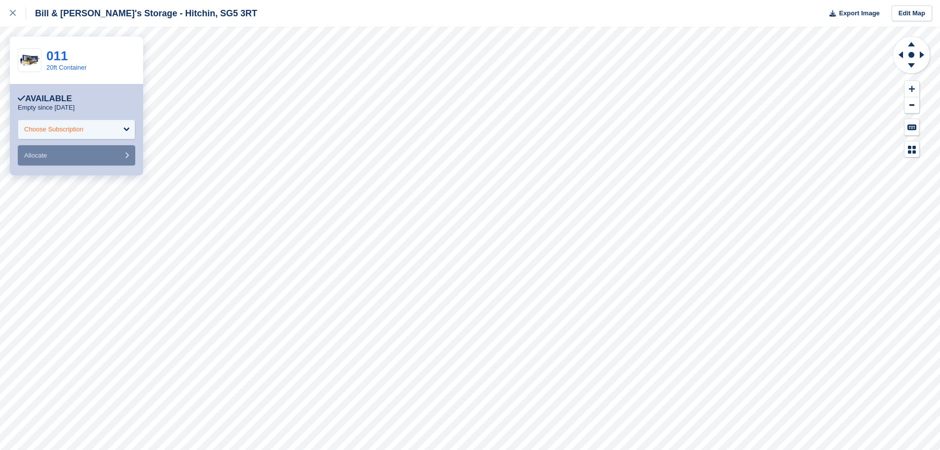
click at [69, 123] on div "Choose Subscription" at bounding box center [76, 129] width 117 height 20
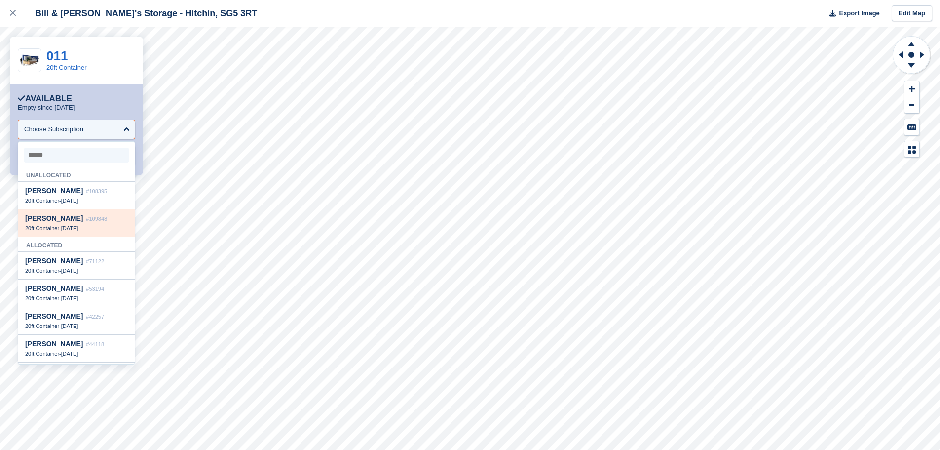
click at [50, 230] on span "20ft Container" at bounding box center [42, 228] width 34 height 6
select select "******"
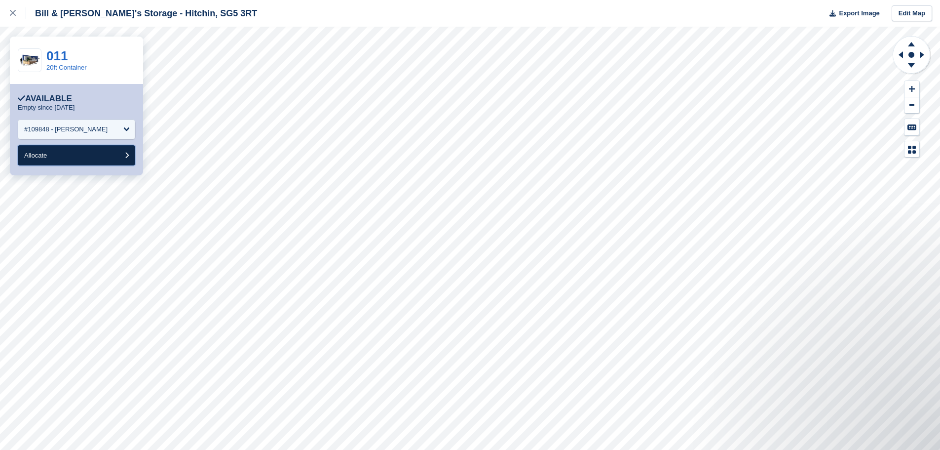
click at [64, 153] on button "Allocate" at bounding box center [76, 155] width 117 height 20
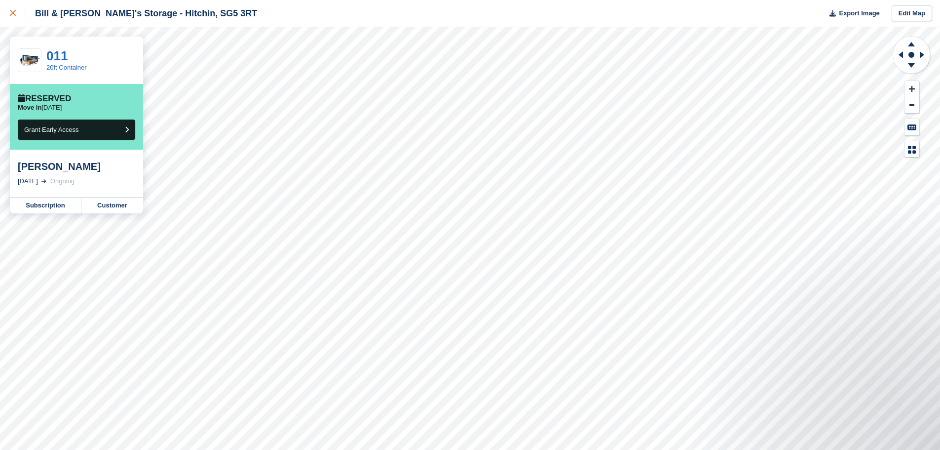
click at [14, 18] on div at bounding box center [18, 13] width 16 height 12
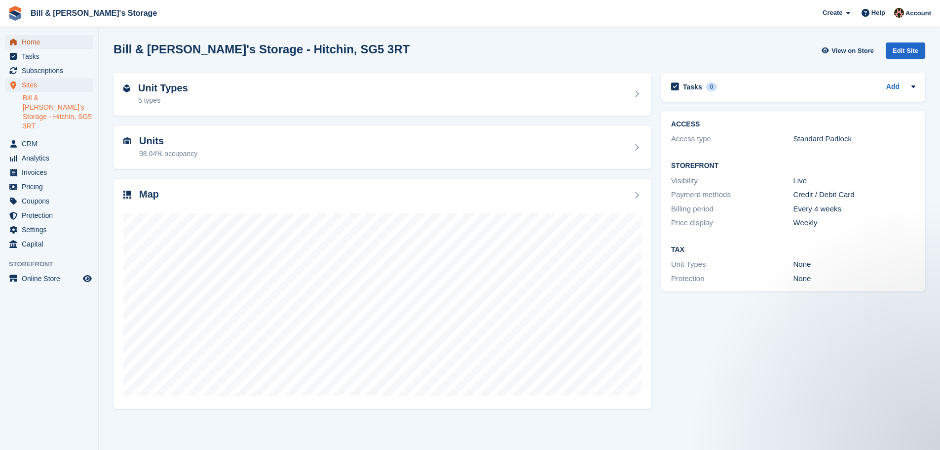
click at [36, 43] on span "Home" at bounding box center [51, 42] width 59 height 14
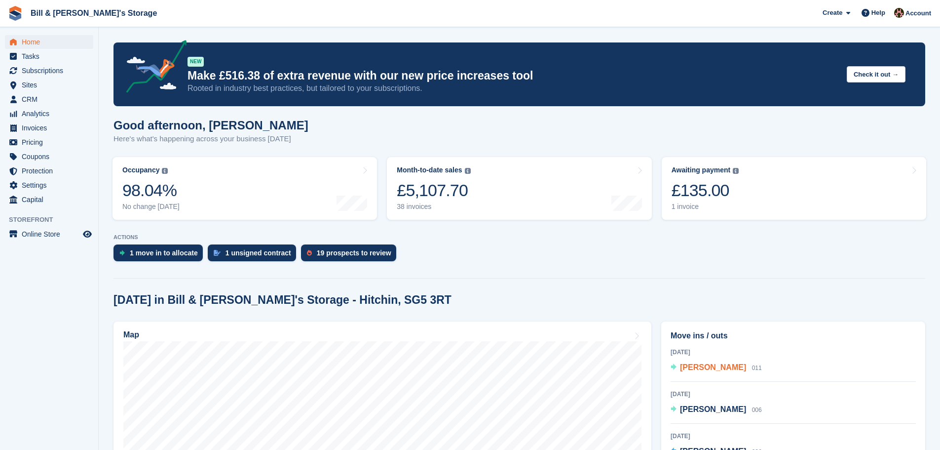
click at [706, 369] on span "[PERSON_NAME]" at bounding box center [713, 367] width 66 height 8
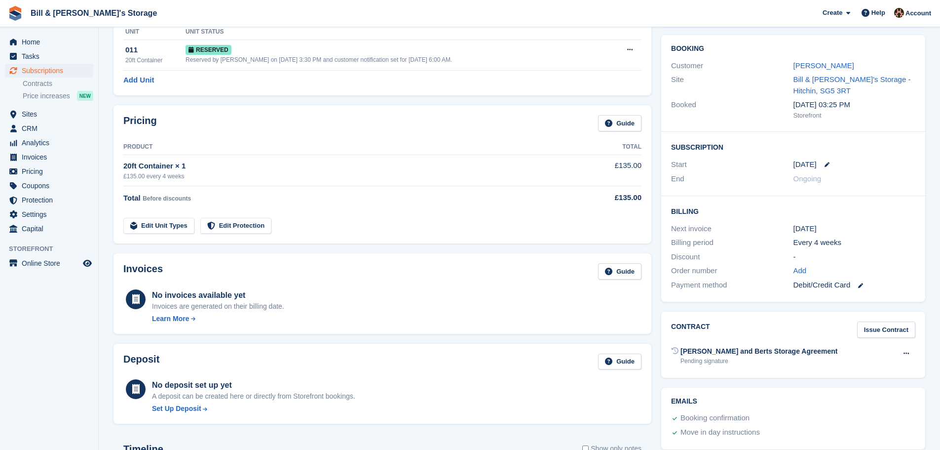
scroll to position [99, 0]
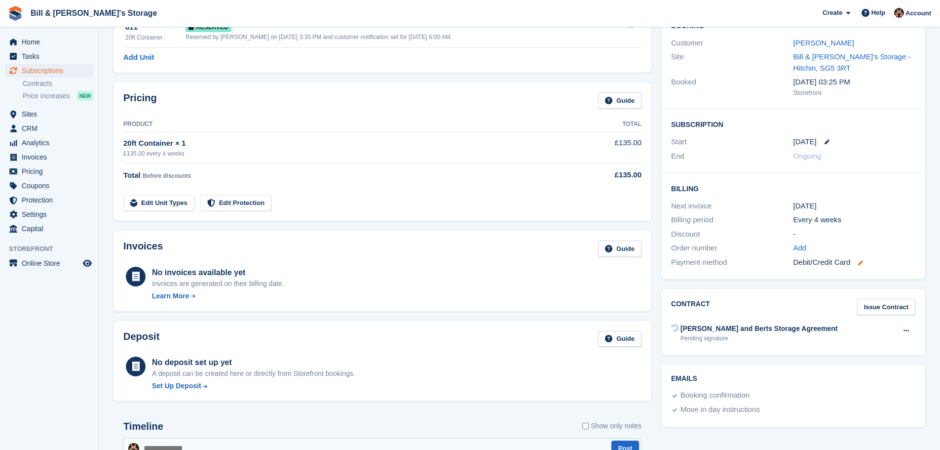
click at [860, 265] on icon at bounding box center [860, 262] width 5 height 5
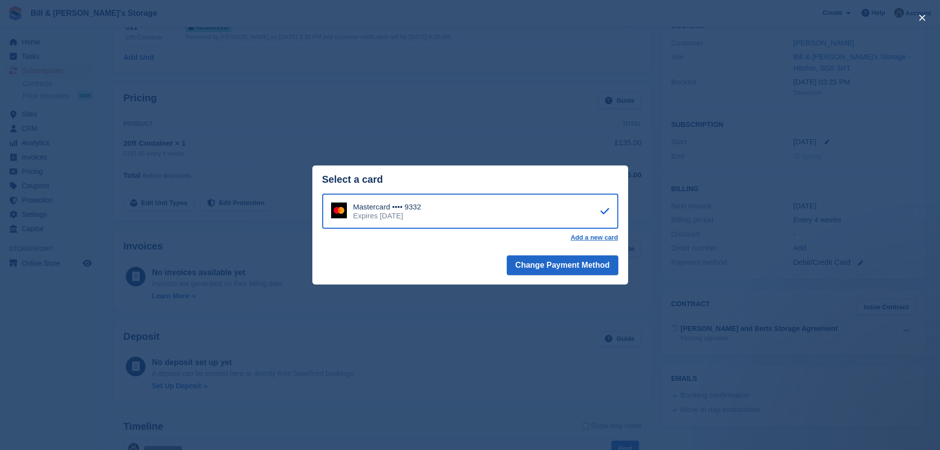
scroll to position [0, 0]
click at [877, 152] on div "close" at bounding box center [470, 225] width 940 height 450
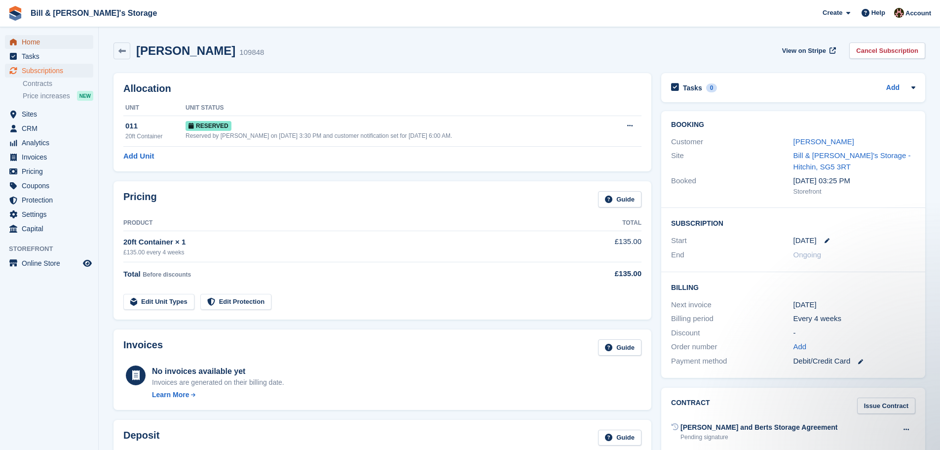
click at [50, 46] on span "Home" at bounding box center [51, 42] width 59 height 14
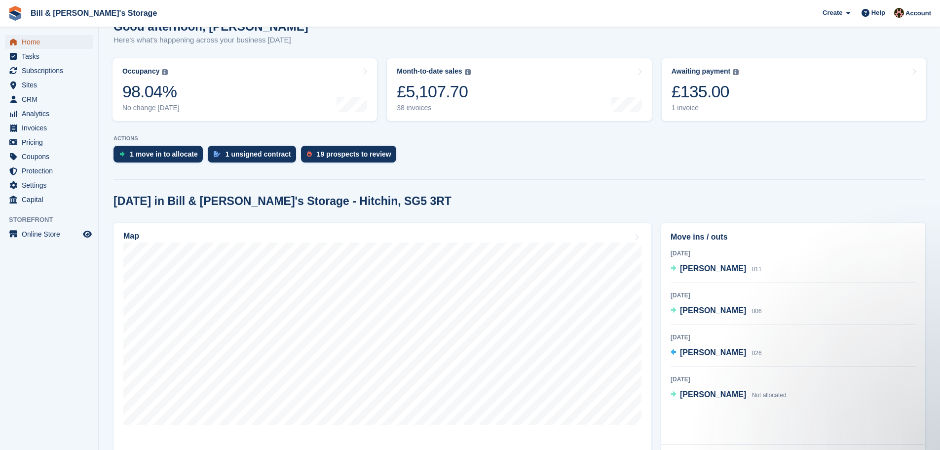
click at [43, 44] on span "Home" at bounding box center [51, 42] width 59 height 14
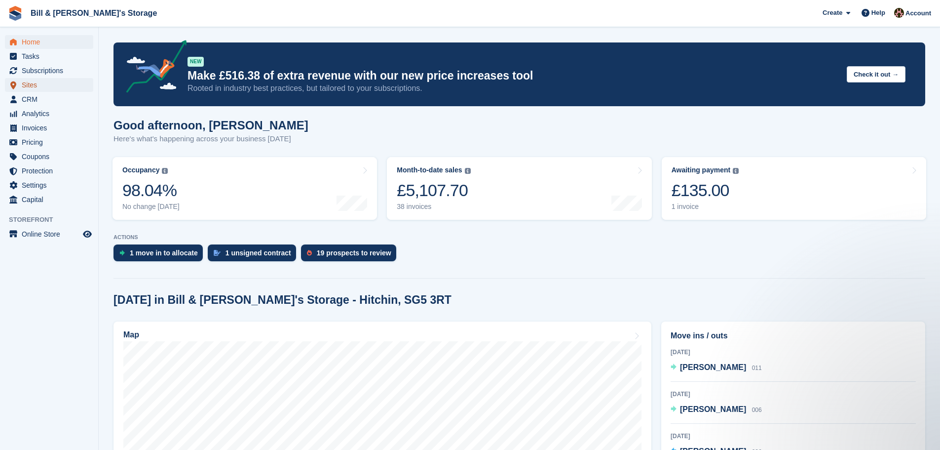
click at [50, 85] on span "Sites" at bounding box center [51, 85] width 59 height 14
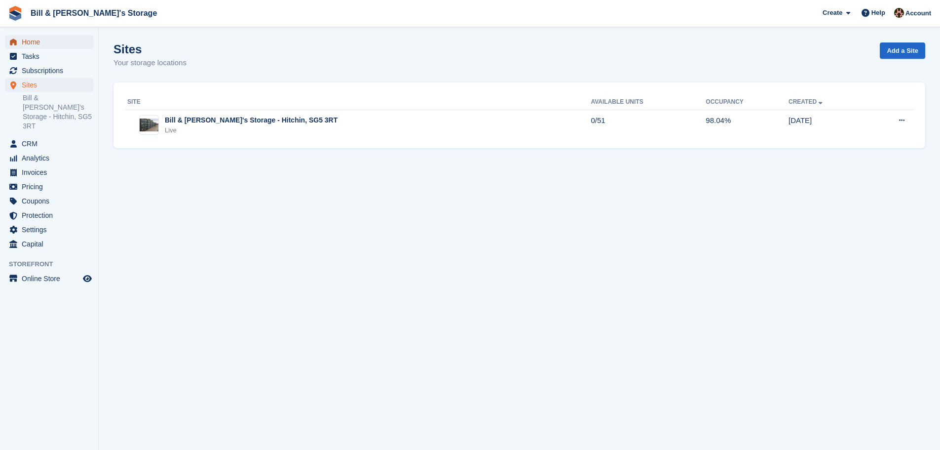
click at [31, 47] on span "Home" at bounding box center [51, 42] width 59 height 14
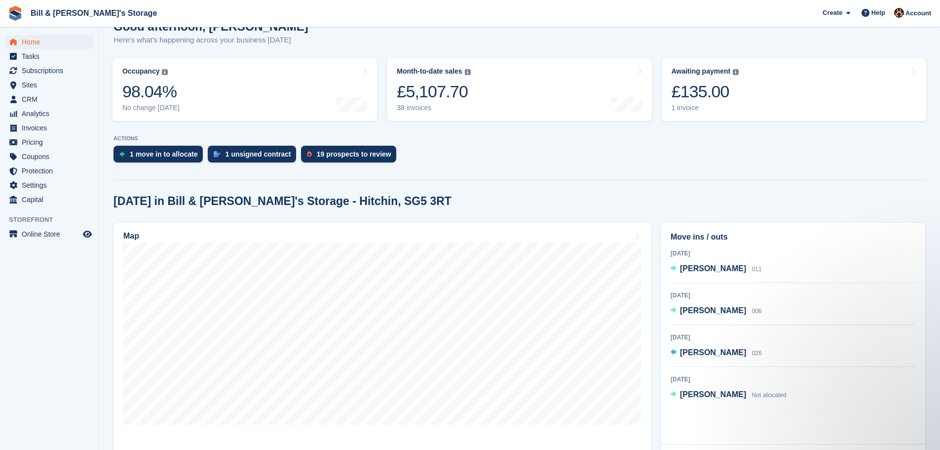
click at [579, 179] on div at bounding box center [520, 177] width 812 height 4
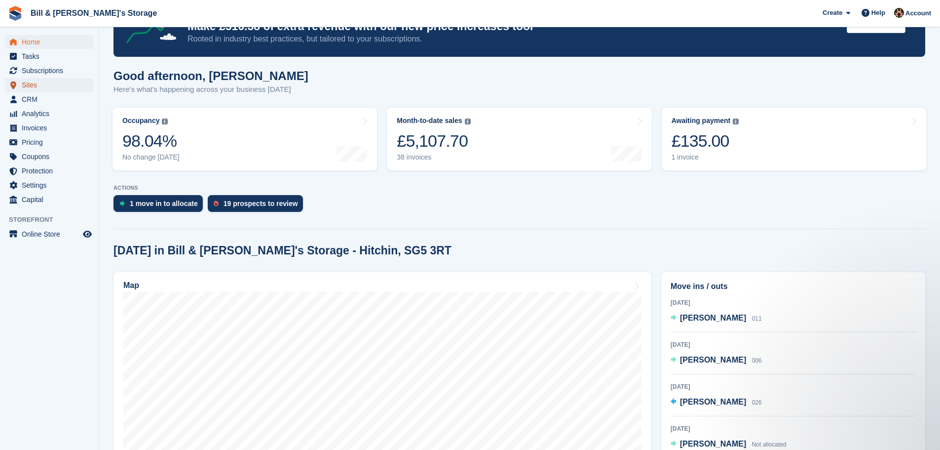
click at [47, 88] on span "Sites" at bounding box center [51, 85] width 59 height 14
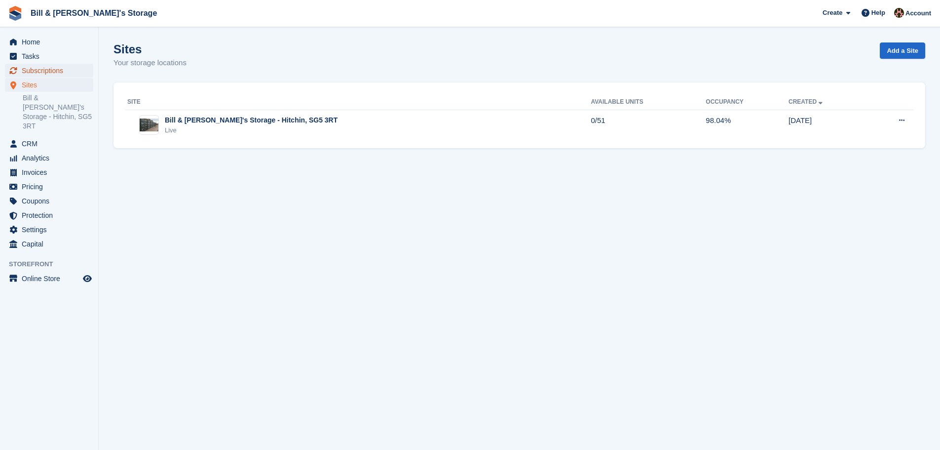
click at [50, 74] on span "Subscriptions" at bounding box center [51, 71] width 59 height 14
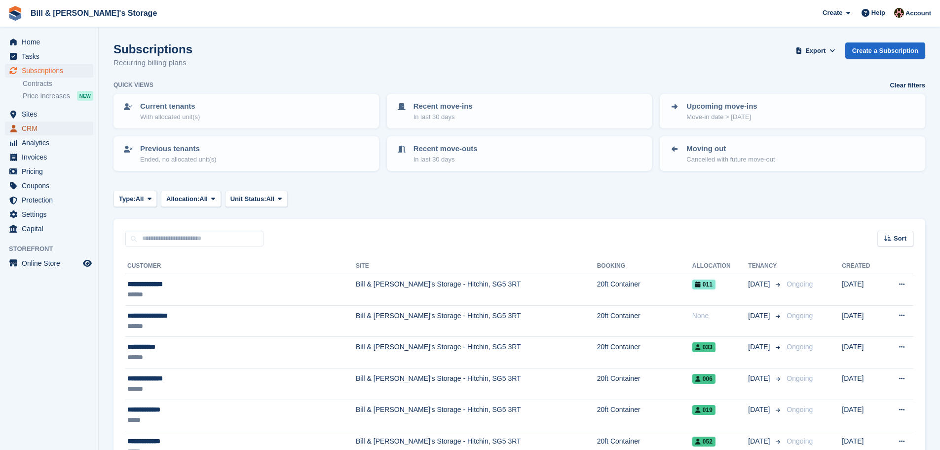
click at [42, 127] on span "CRM" at bounding box center [51, 128] width 59 height 14
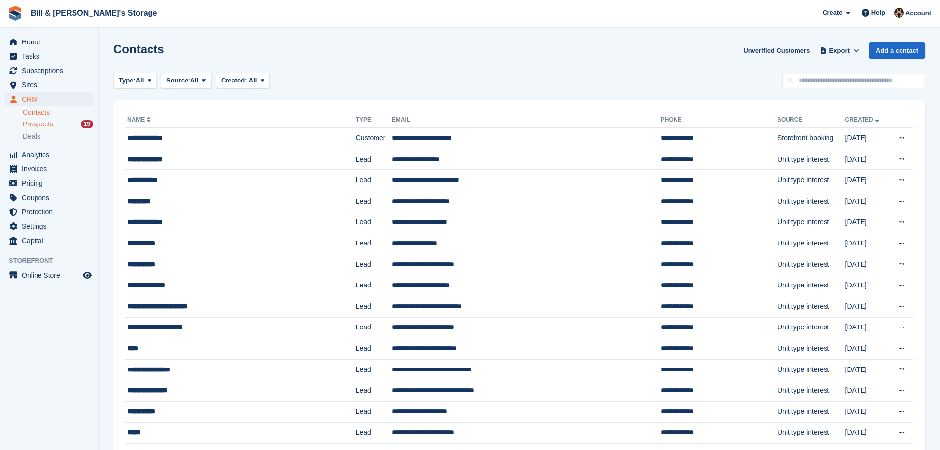
click at [43, 121] on span "Prospects" at bounding box center [38, 123] width 31 height 9
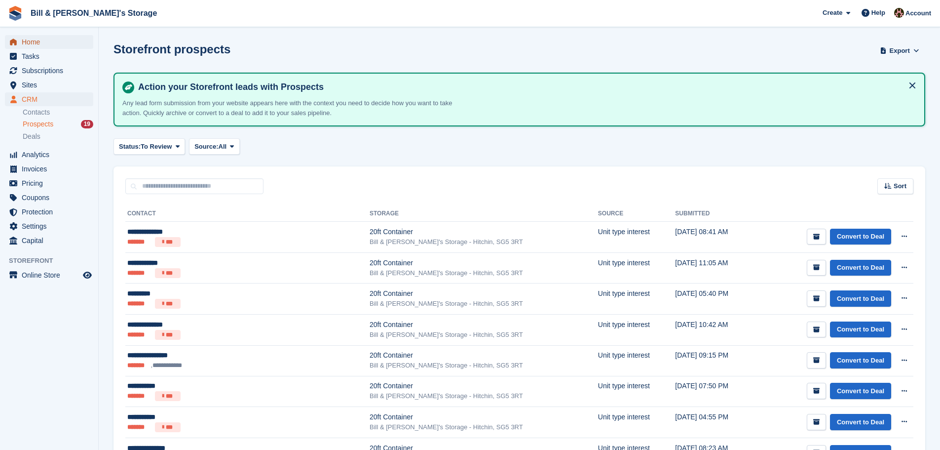
click at [34, 41] on span "Home" at bounding box center [51, 42] width 59 height 14
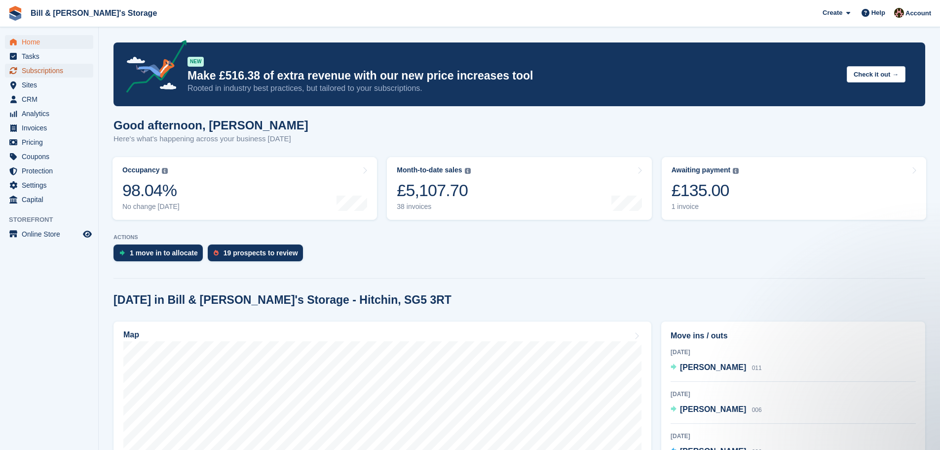
click at [41, 74] on span "Subscriptions" at bounding box center [51, 71] width 59 height 14
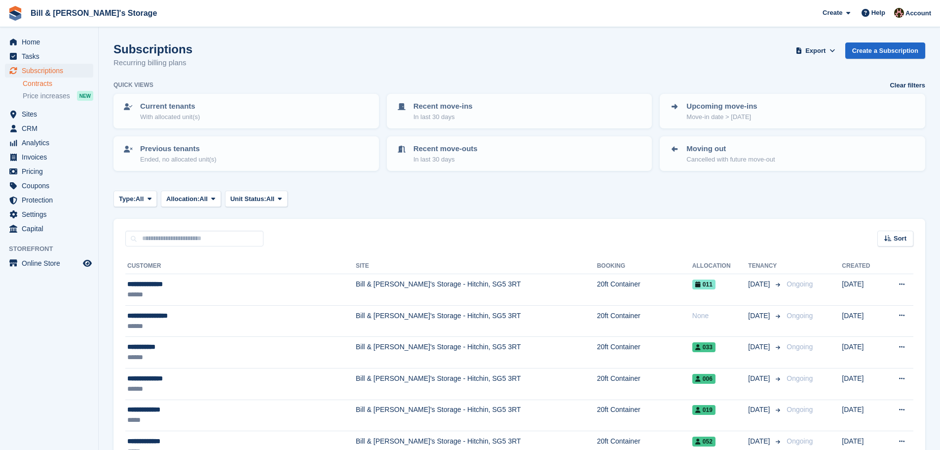
click at [41, 85] on link "Contracts" at bounding box center [58, 83] width 71 height 9
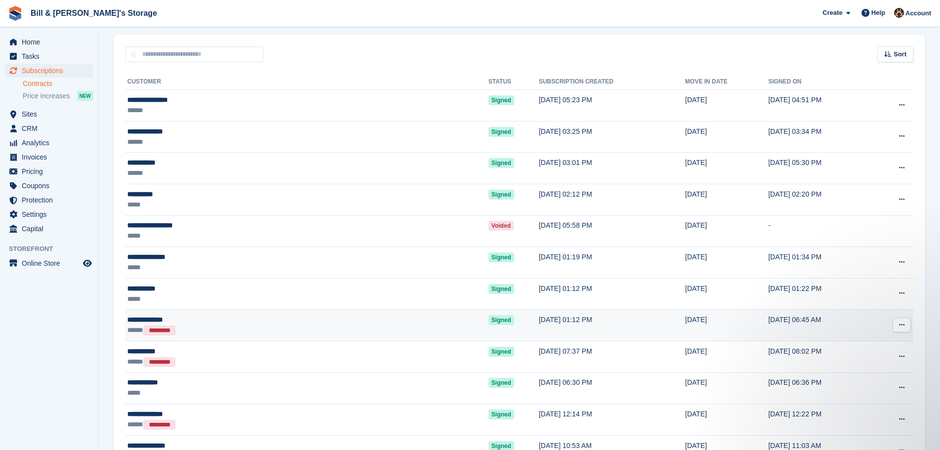
scroll to position [63, 0]
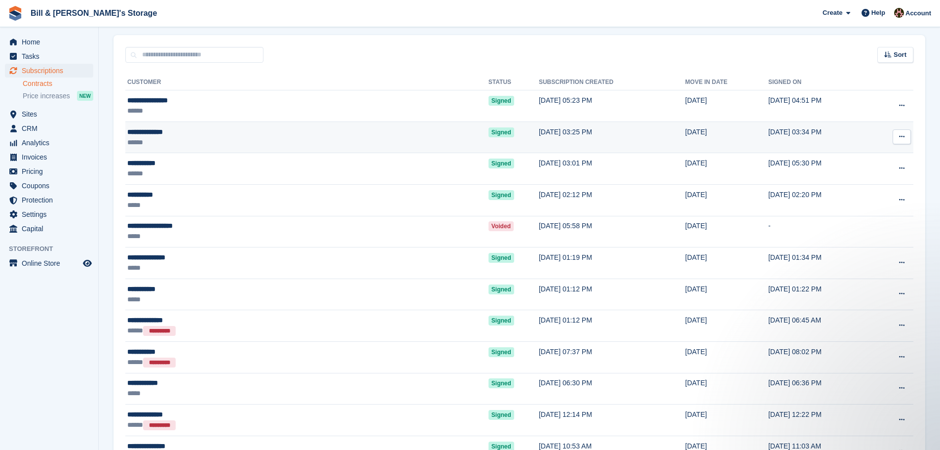
click at [162, 130] on div "**********" at bounding box center [218, 132] width 183 height 10
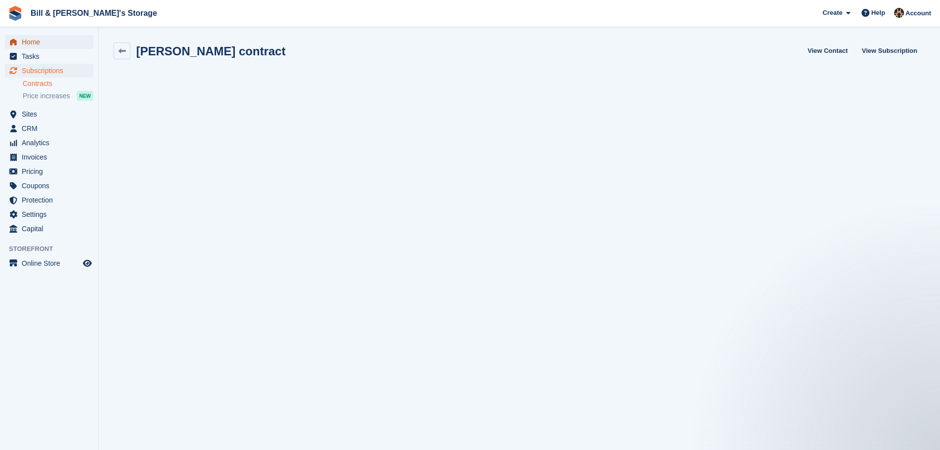
click at [32, 39] on span "Home" at bounding box center [51, 42] width 59 height 14
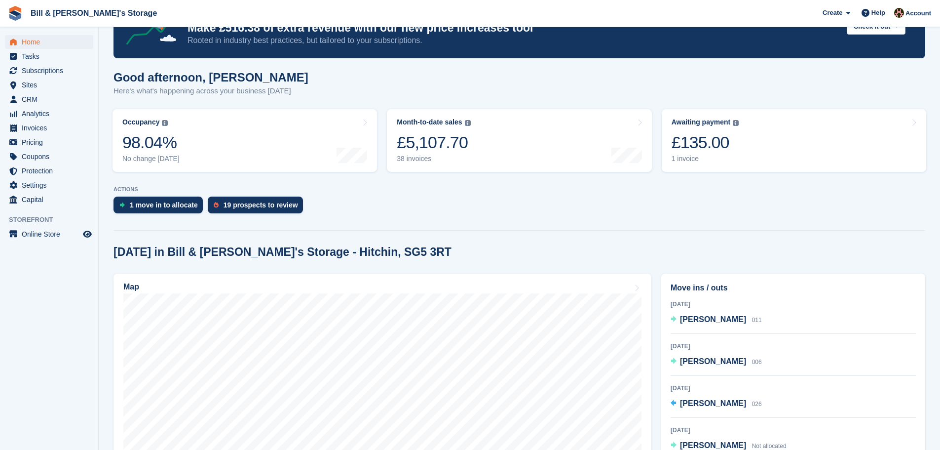
scroll to position [49, 0]
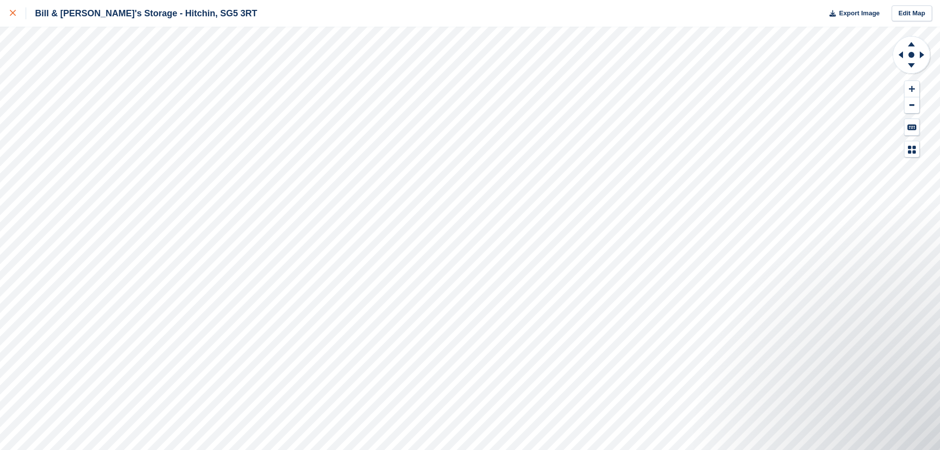
click at [14, 0] on link at bounding box center [13, 13] width 26 height 27
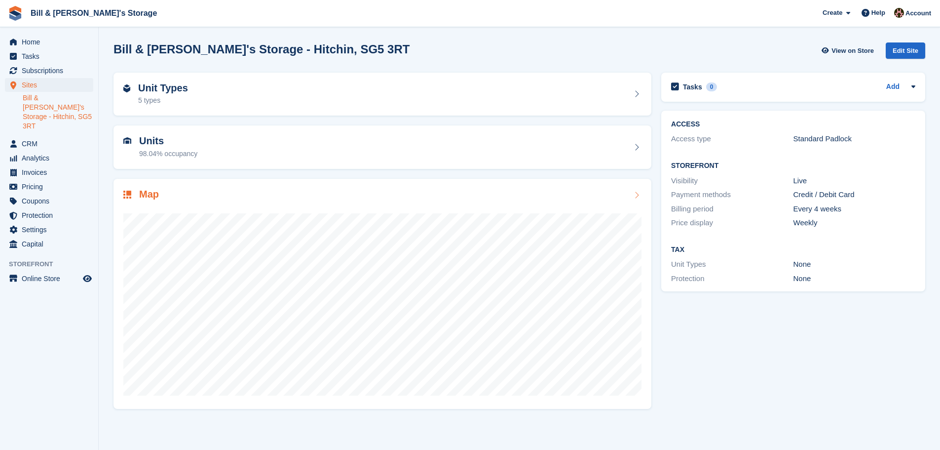
click at [240, 204] on div at bounding box center [382, 299] width 518 height 197
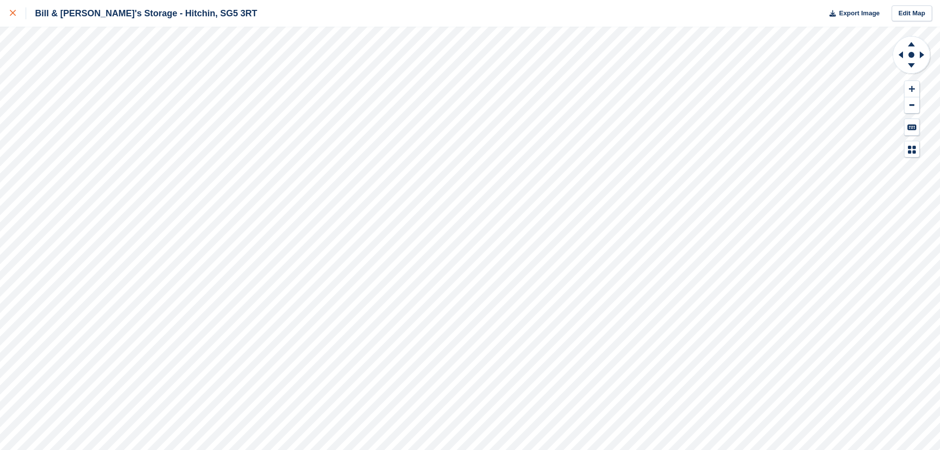
click at [17, 24] on link at bounding box center [13, 13] width 26 height 27
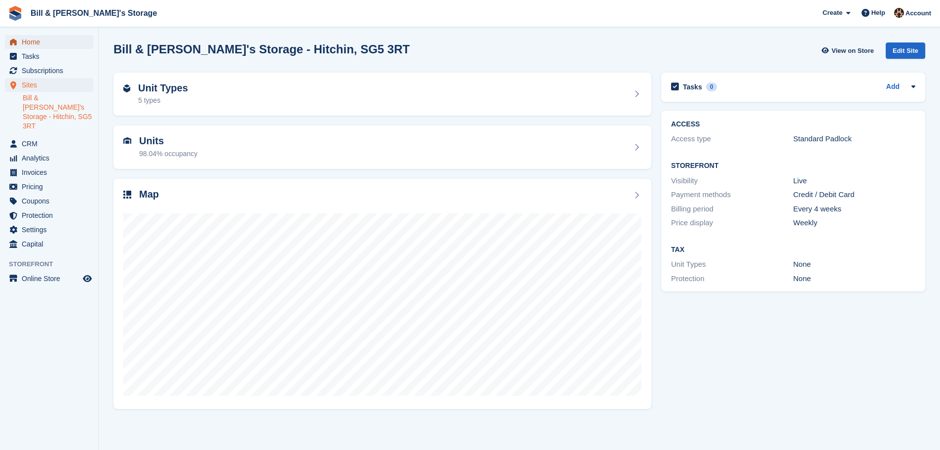
click at [13, 41] on icon "menu" at bounding box center [13, 42] width 7 height 6
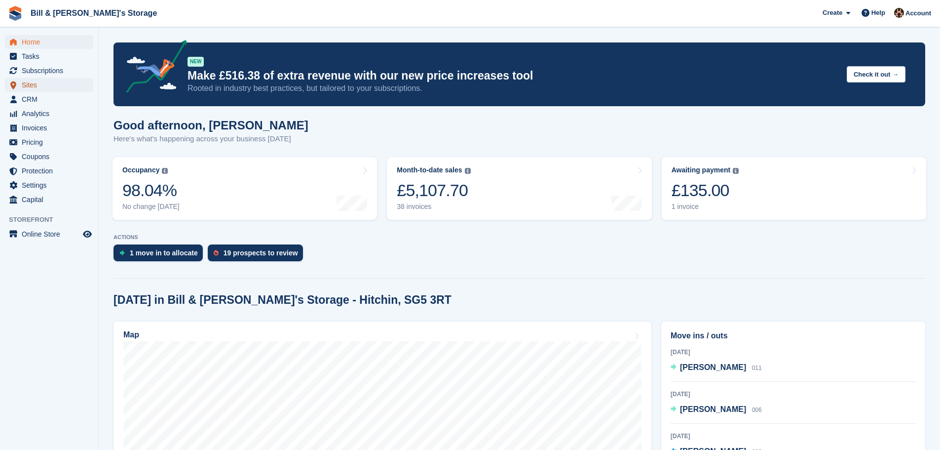
click at [31, 85] on span "Sites" at bounding box center [51, 85] width 59 height 14
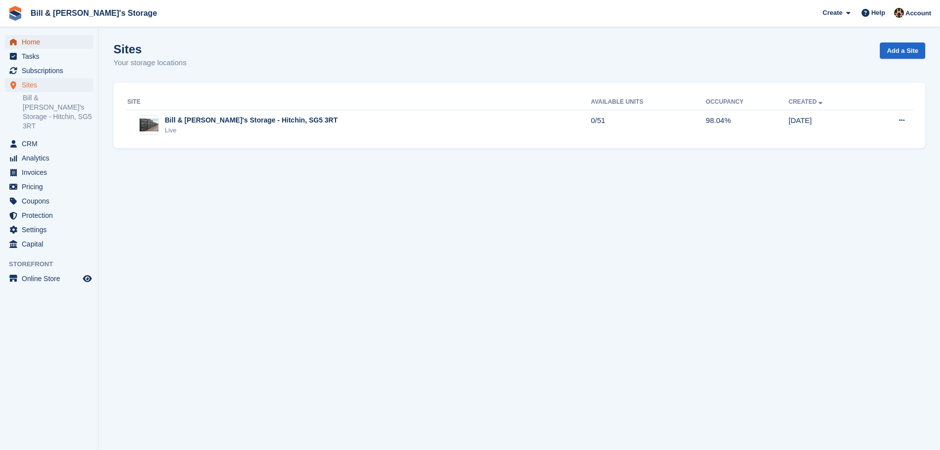
click at [27, 38] on span "Home" at bounding box center [51, 42] width 59 height 14
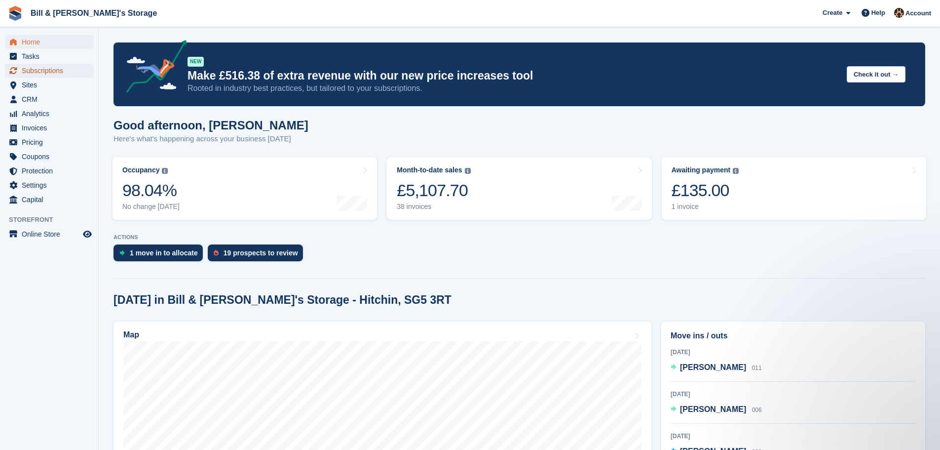
click at [48, 71] on span "Subscriptions" at bounding box center [51, 71] width 59 height 14
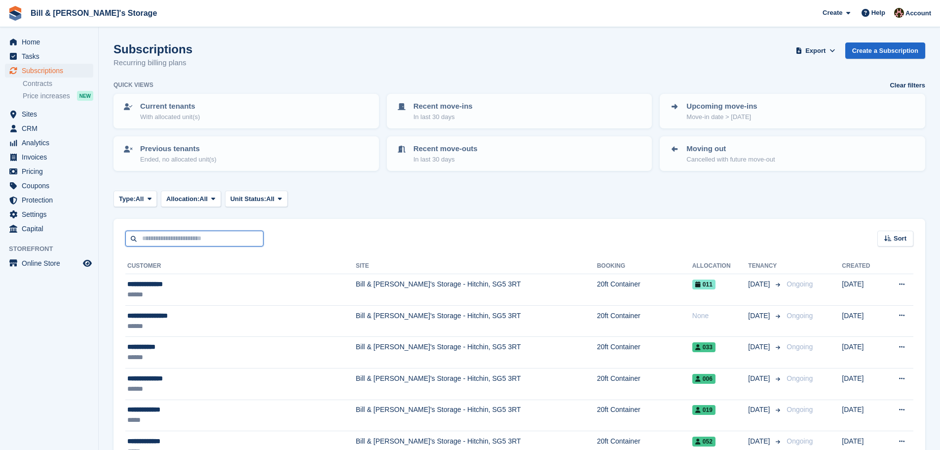
click at [176, 233] on input "text" at bounding box center [194, 239] width 138 height 16
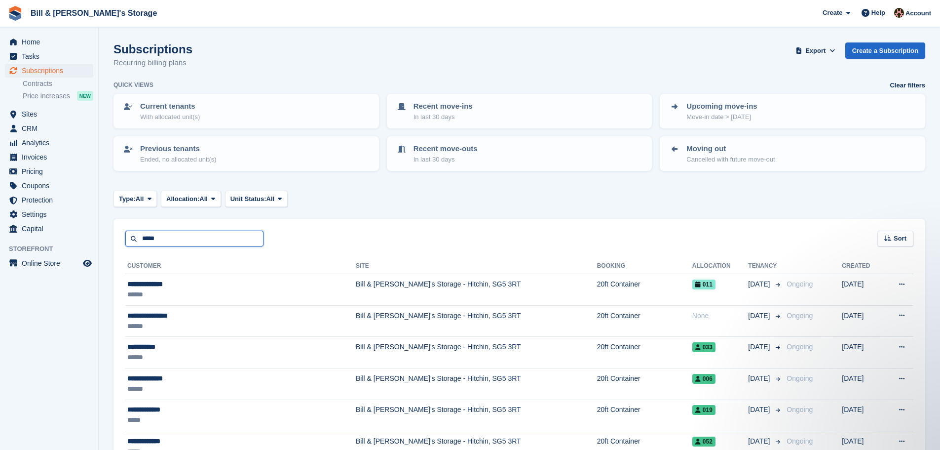
type input "*****"
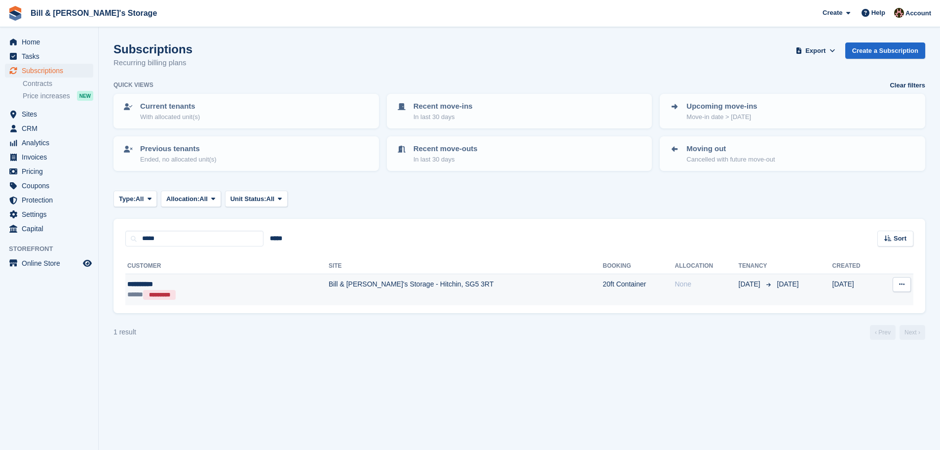
click at [224, 294] on div "***** *********" at bounding box center [187, 294] width 120 height 10
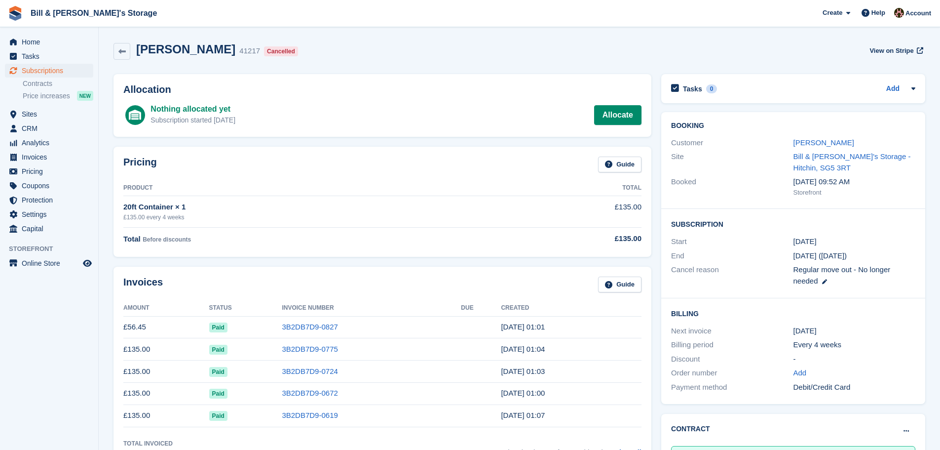
scroll to position [99, 0]
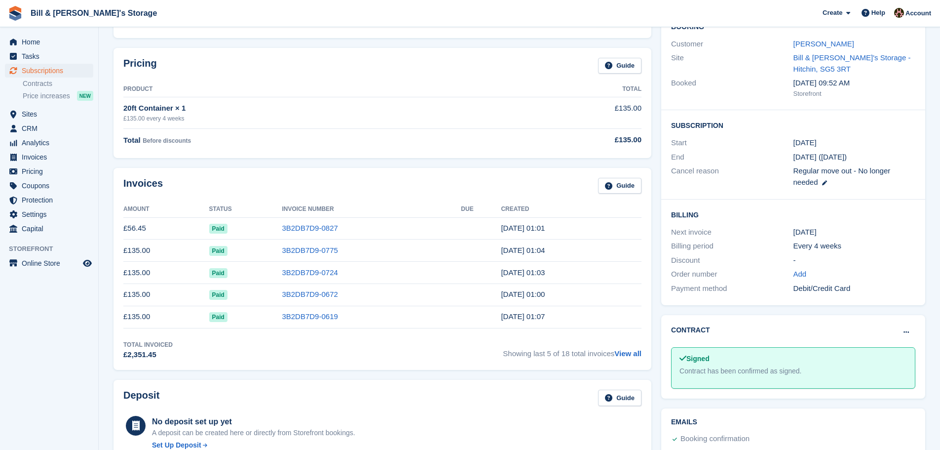
click at [525, 314] on time "[DATE] 01:07" at bounding box center [523, 316] width 44 height 8
click at [561, 314] on td "[DATE] 01:07" at bounding box center [571, 317] width 141 height 22
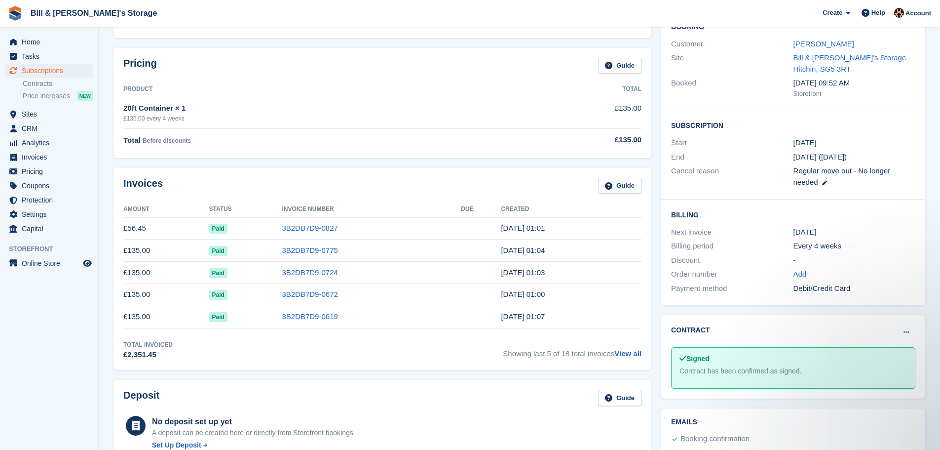
scroll to position [0, 0]
click at [561, 314] on td "[DATE] 01:07" at bounding box center [571, 317] width 141 height 22
click at [561, 314] on td "21 May, 01:07" at bounding box center [571, 317] width 141 height 22
click at [562, 314] on td "21 May, 01:07" at bounding box center [571, 317] width 141 height 22
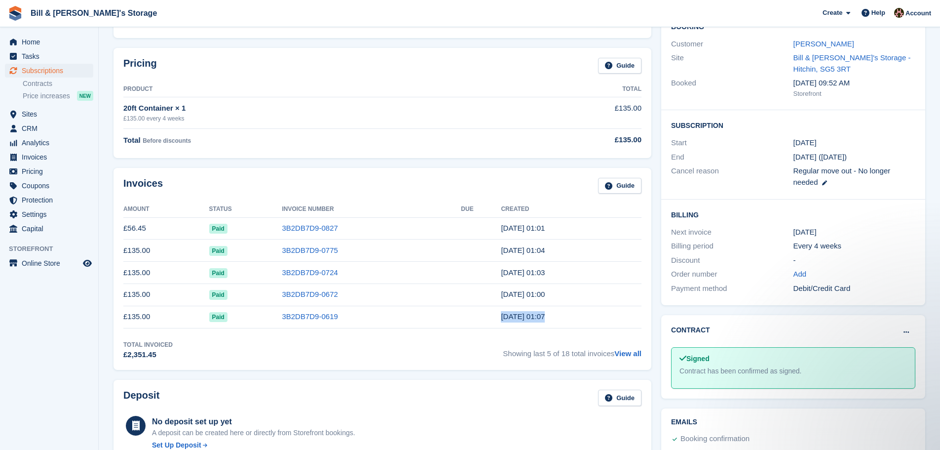
click at [543, 316] on td "21 May, 01:07" at bounding box center [571, 317] width 141 height 22
click at [622, 355] on link "View all" at bounding box center [628, 353] width 27 height 8
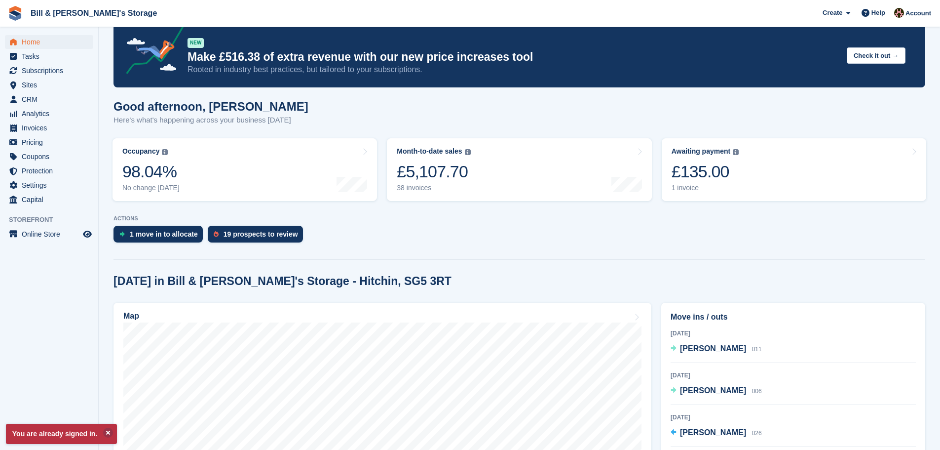
scroll to position [148, 0]
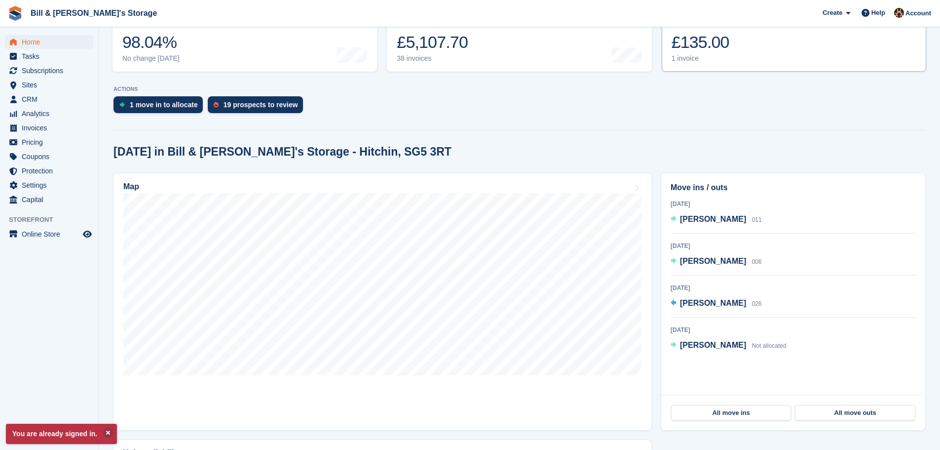
click at [748, 42] on link "Awaiting payment The total outstanding balance on all open invoices. £135.00 1 …" at bounding box center [794, 40] width 265 height 63
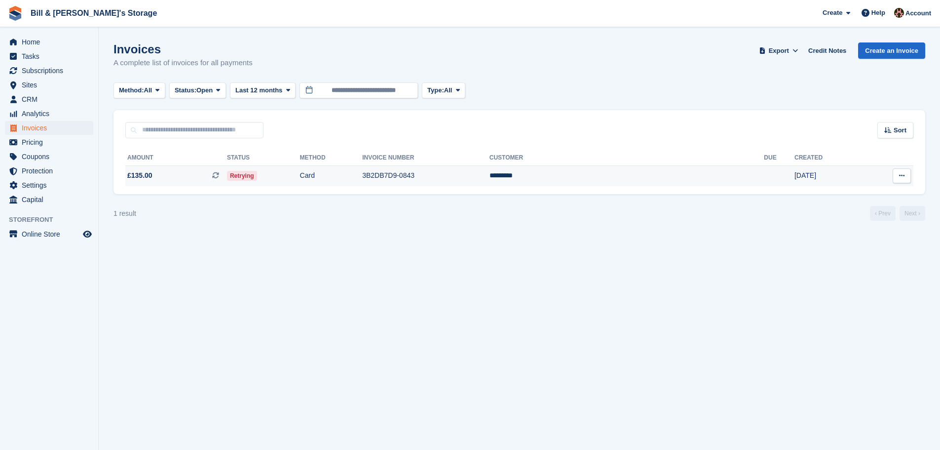
click at [257, 179] on span "Retrying" at bounding box center [242, 176] width 30 height 10
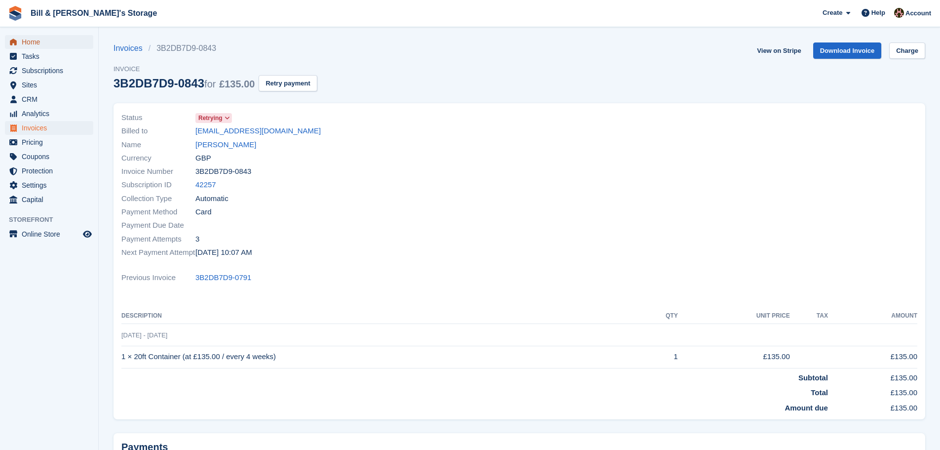
click at [50, 46] on span "Home" at bounding box center [51, 42] width 59 height 14
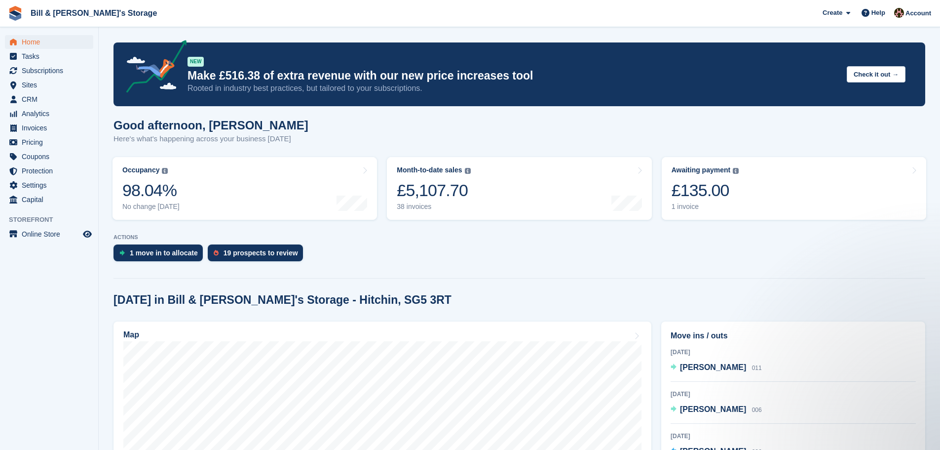
click at [633, 254] on div "1 move in to allocate 19 prospects to review" at bounding box center [520, 255] width 812 height 22
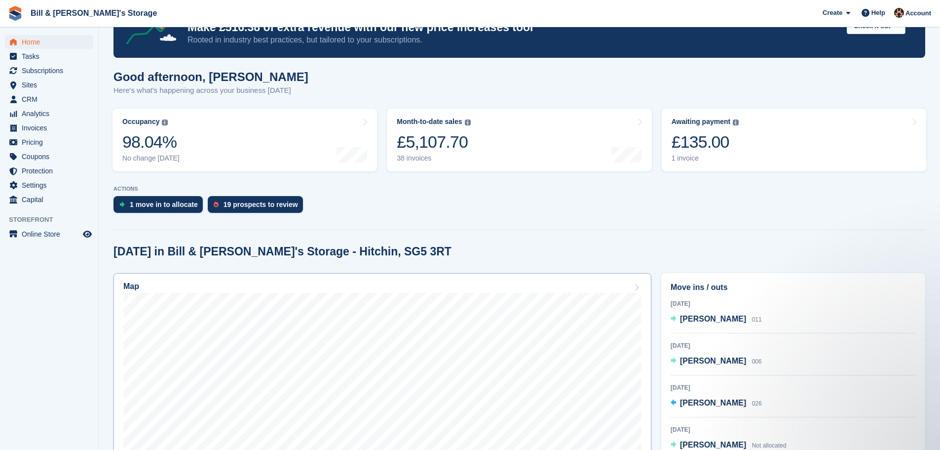
scroll to position [49, 0]
